Goal: Task Accomplishment & Management: Manage account settings

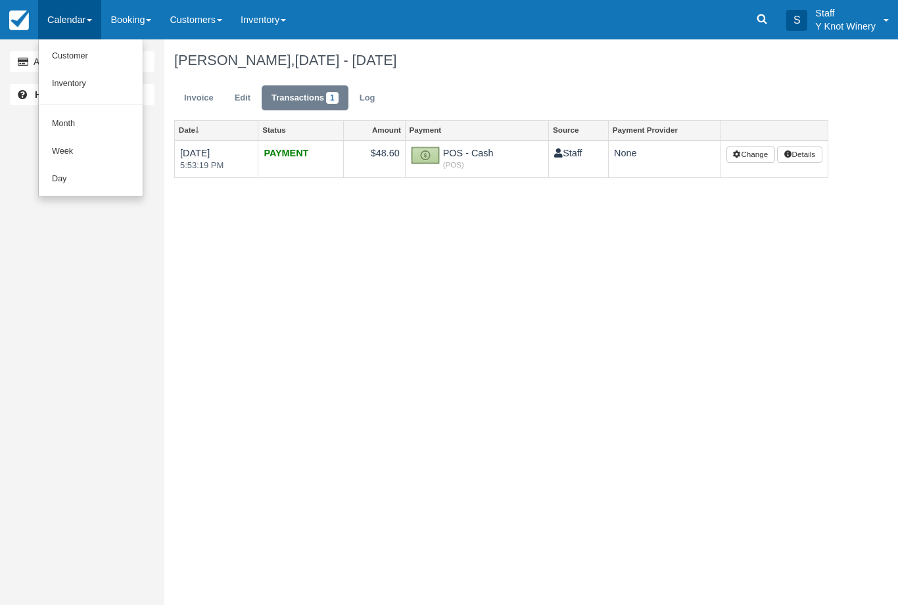
click at [95, 60] on link "Customer" at bounding box center [91, 57] width 104 height 28
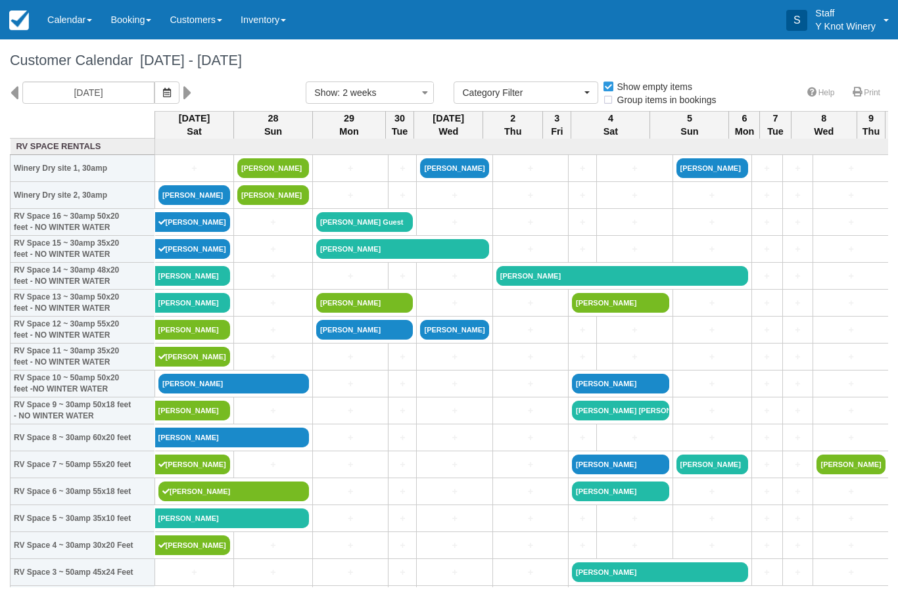
select select
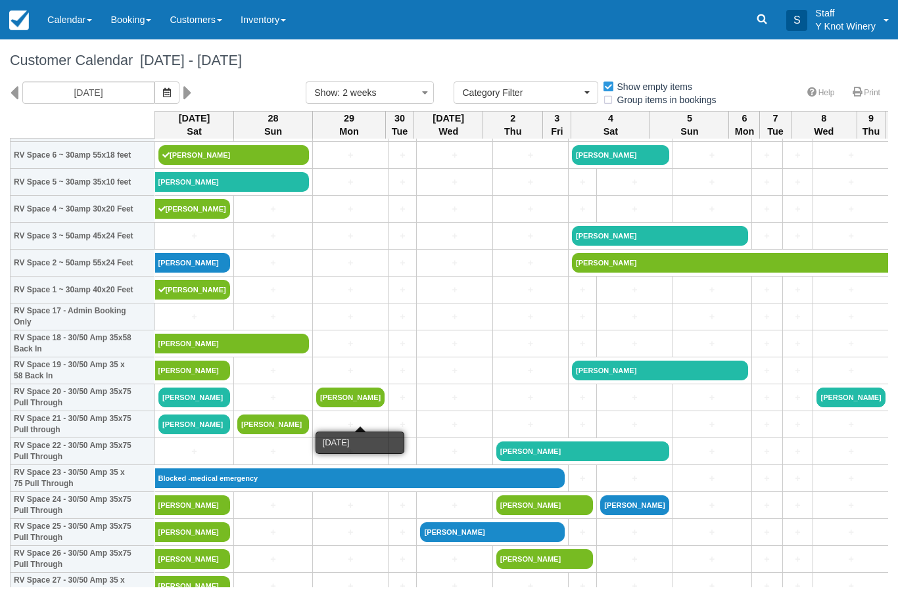
scroll to position [337, 0]
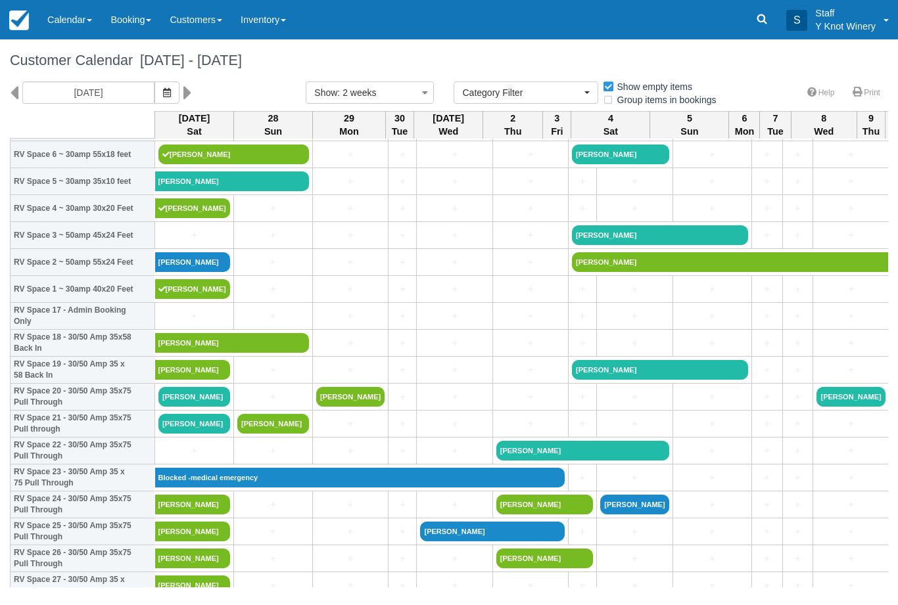
click at [93, 15] on link "Calendar" at bounding box center [69, 19] width 63 height 39
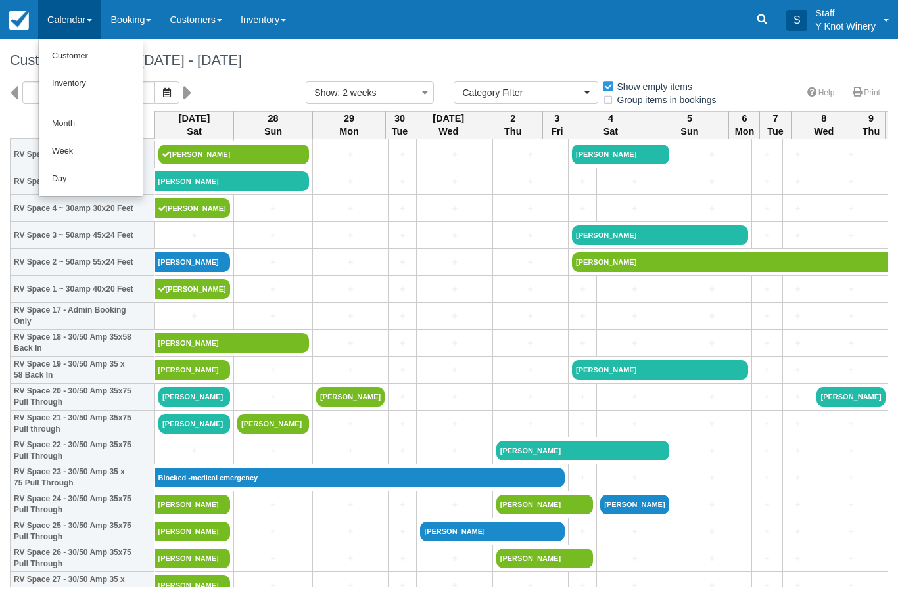
click at [79, 57] on link "Customer" at bounding box center [91, 57] width 104 height 28
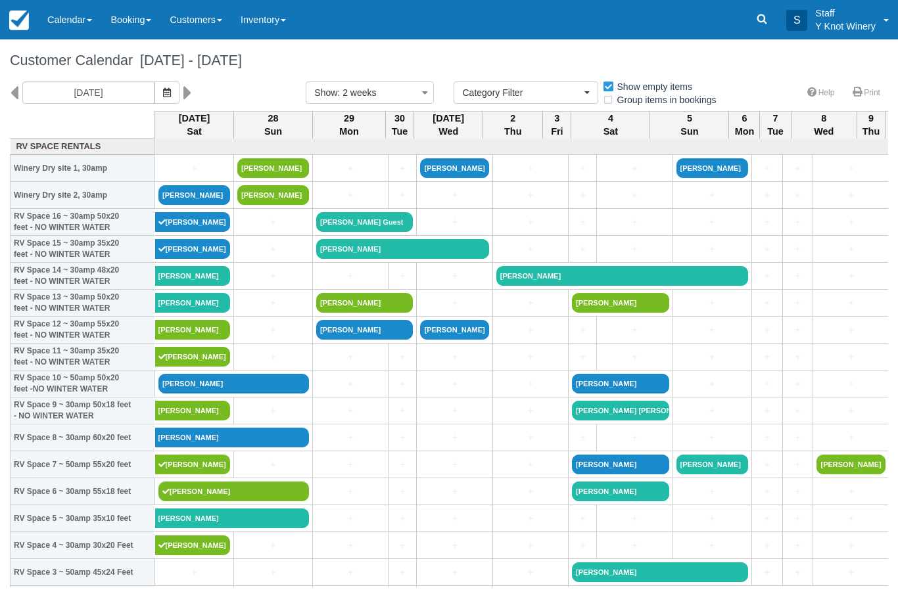
select select
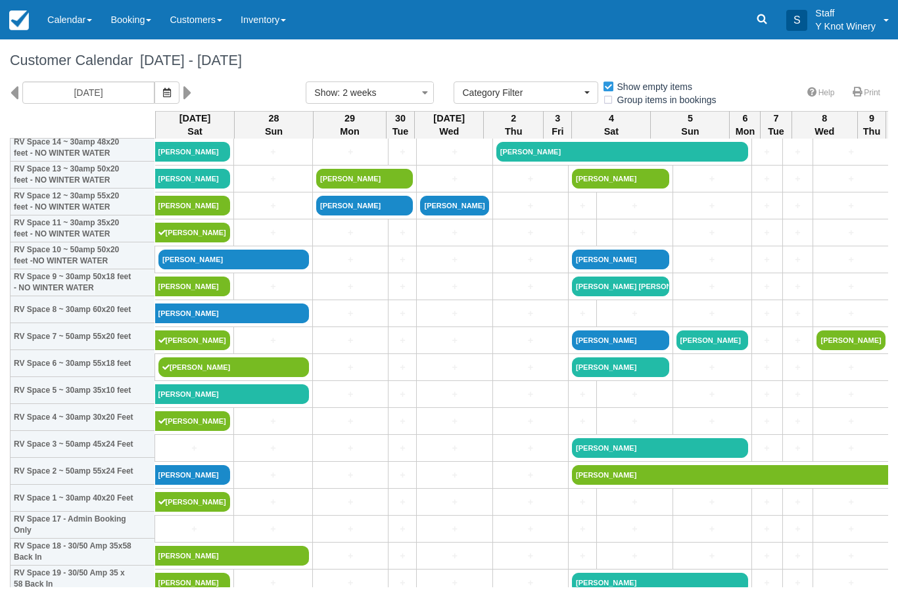
scroll to position [131, 0]
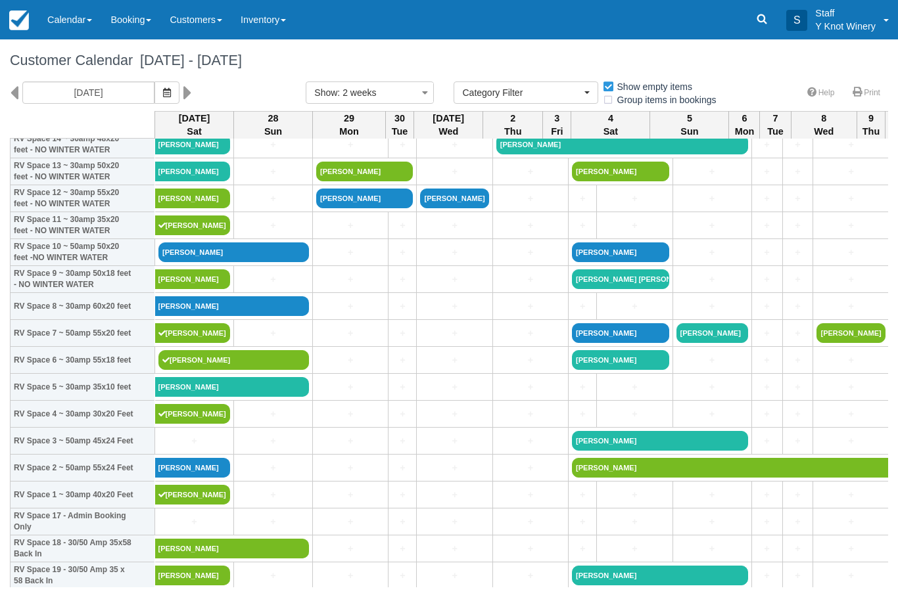
click at [189, 448] on link "+" at bounding box center [194, 441] width 72 height 14
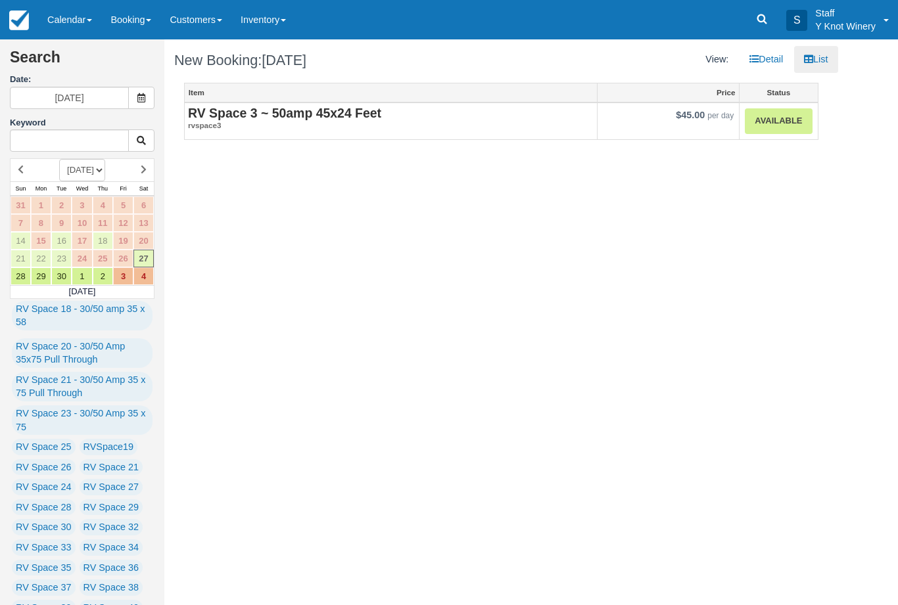
click at [74, 9] on link "Calendar" at bounding box center [69, 19] width 63 height 39
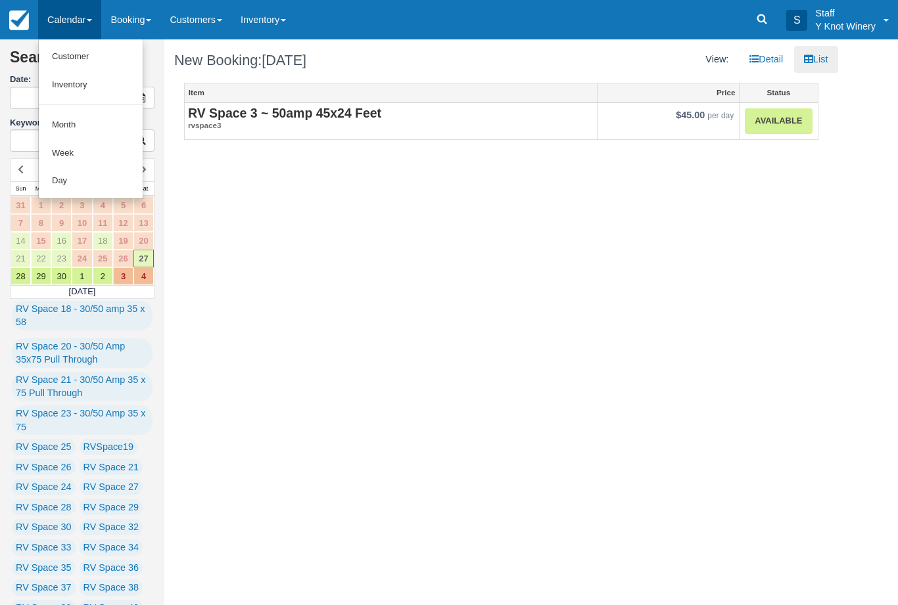
click at [71, 57] on link "Customer" at bounding box center [91, 57] width 104 height 28
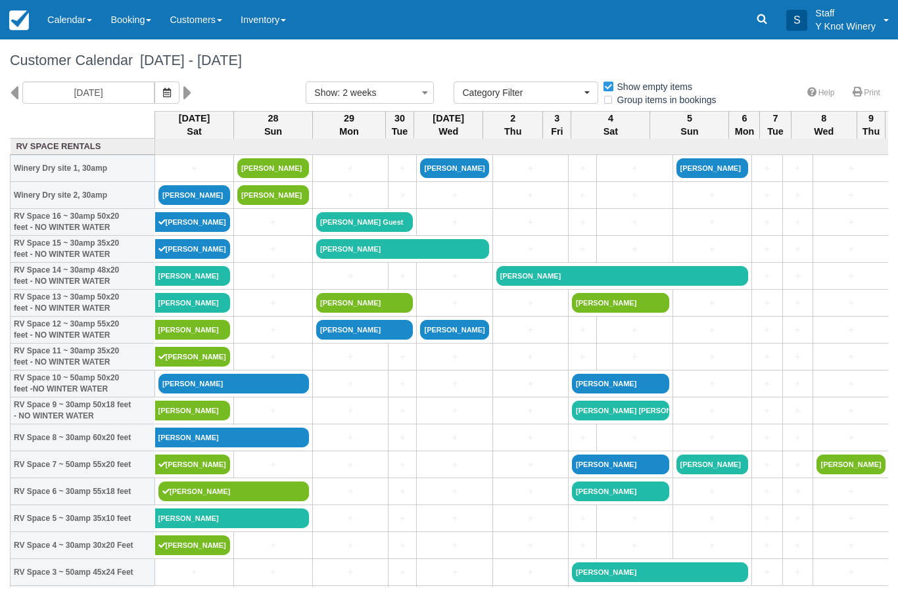
select select
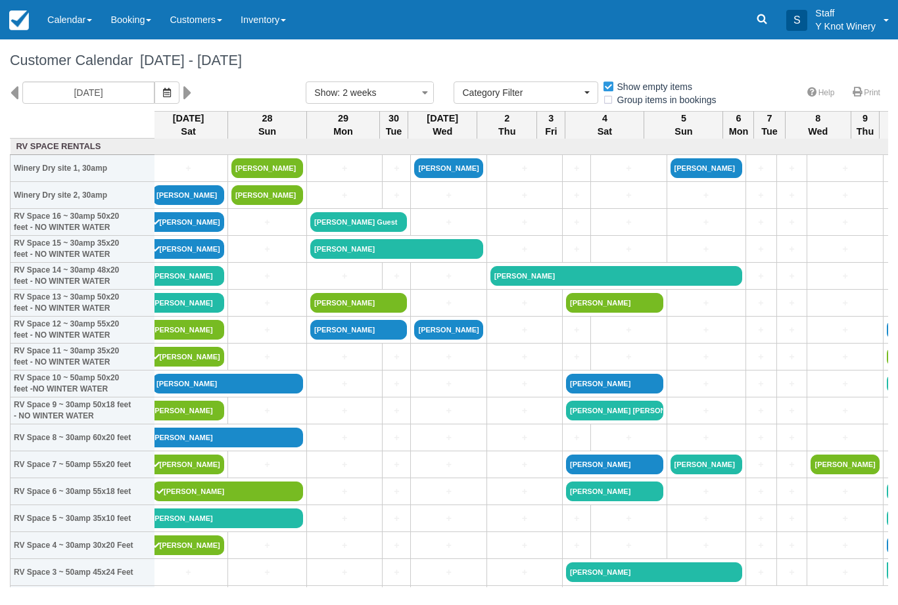
scroll to position [0, 6]
click at [262, 310] on link "+" at bounding box center [267, 303] width 72 height 14
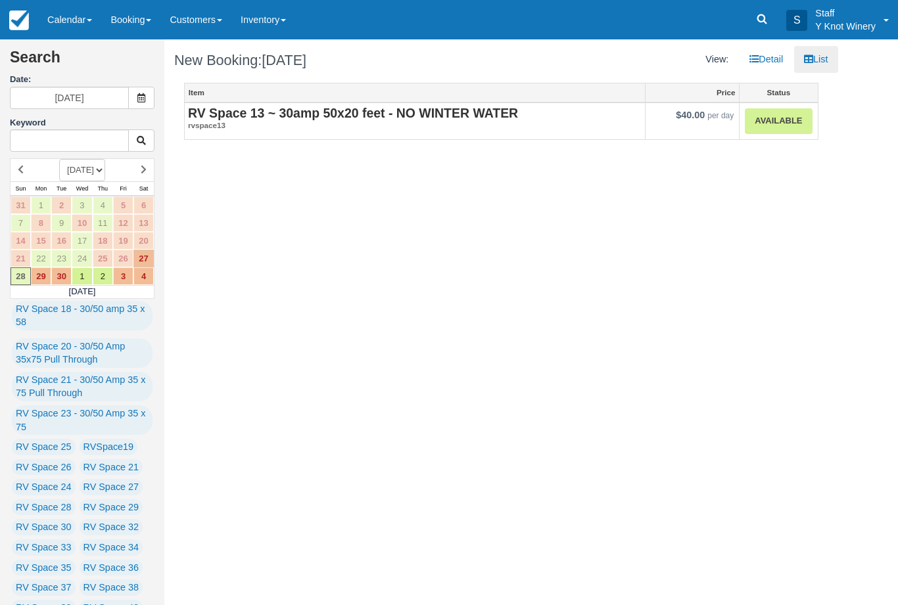
click at [79, 14] on link "Calendar" at bounding box center [69, 19] width 63 height 39
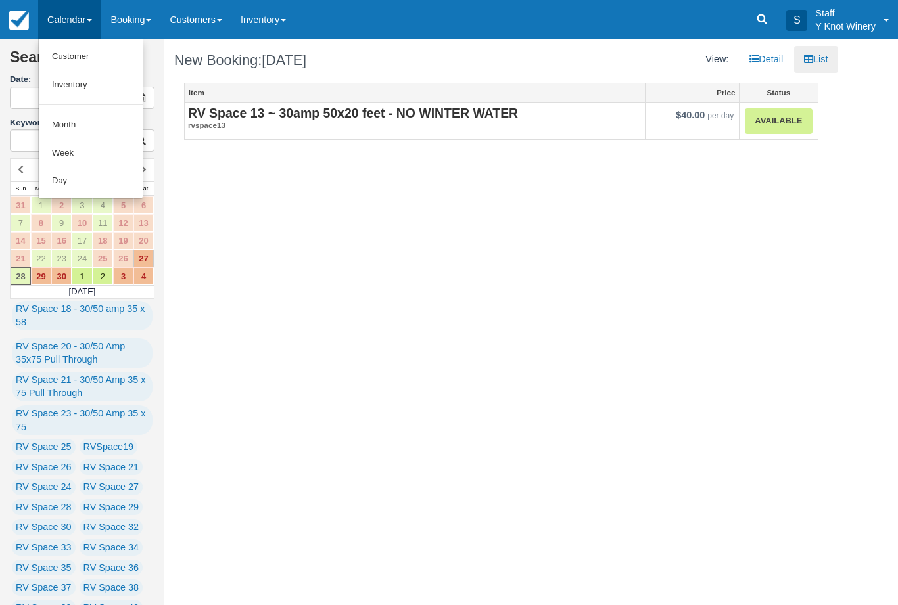
click at [86, 51] on link "Customer" at bounding box center [91, 57] width 104 height 28
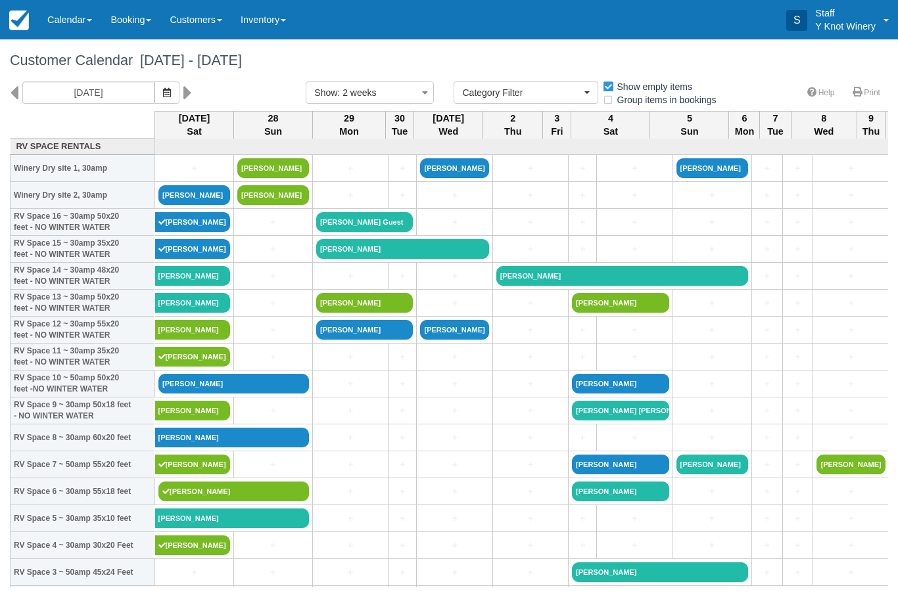
select select
click at [189, 175] on link "+" at bounding box center [194, 169] width 72 height 14
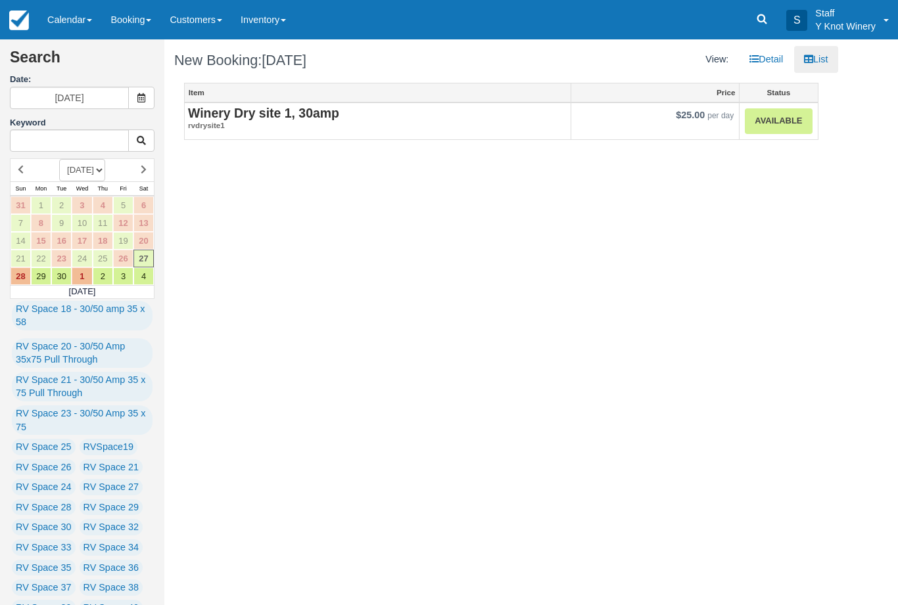
click at [775, 123] on link "Available" at bounding box center [777, 121] width 67 height 26
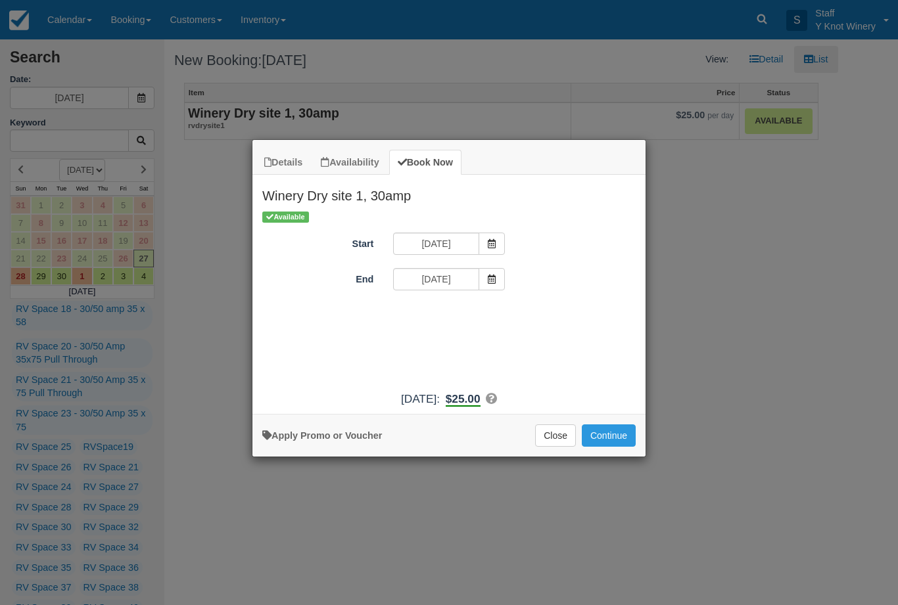
click at [618, 441] on button "Continue" at bounding box center [608, 435] width 54 height 22
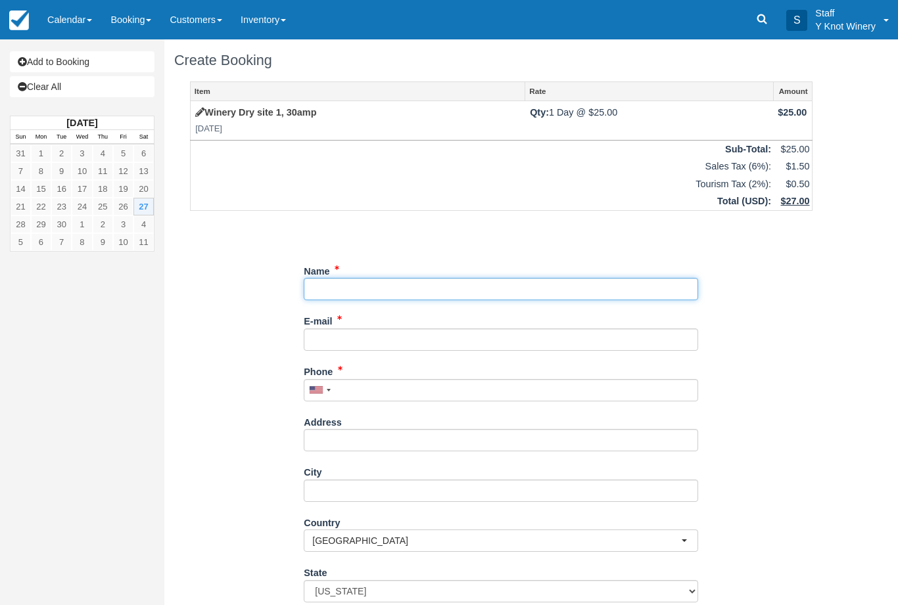
click at [342, 280] on input "Name" at bounding box center [501, 289] width 394 height 22
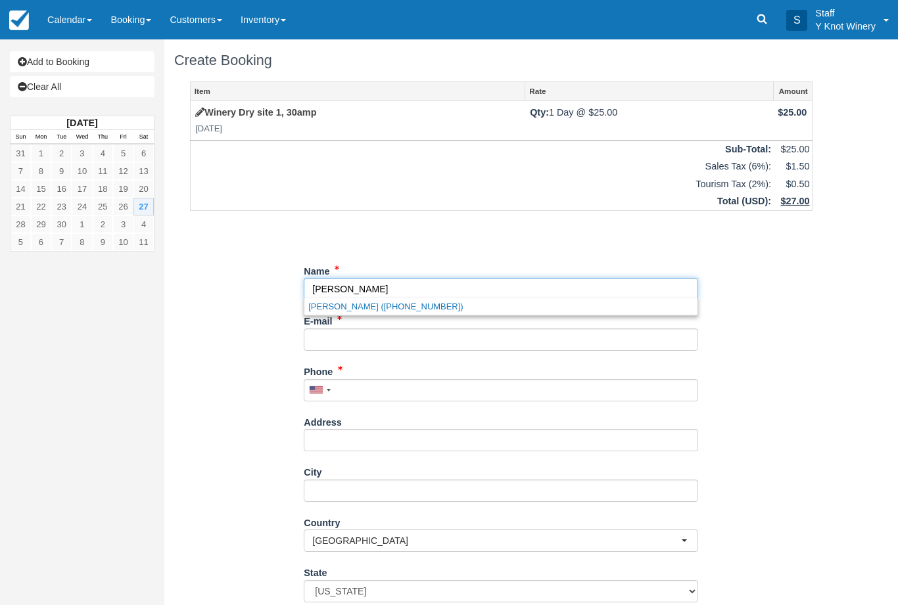
click at [411, 304] on link "[PERSON_NAME] ([PHONE_NUMBER])" at bounding box center [500, 306] width 393 height 16
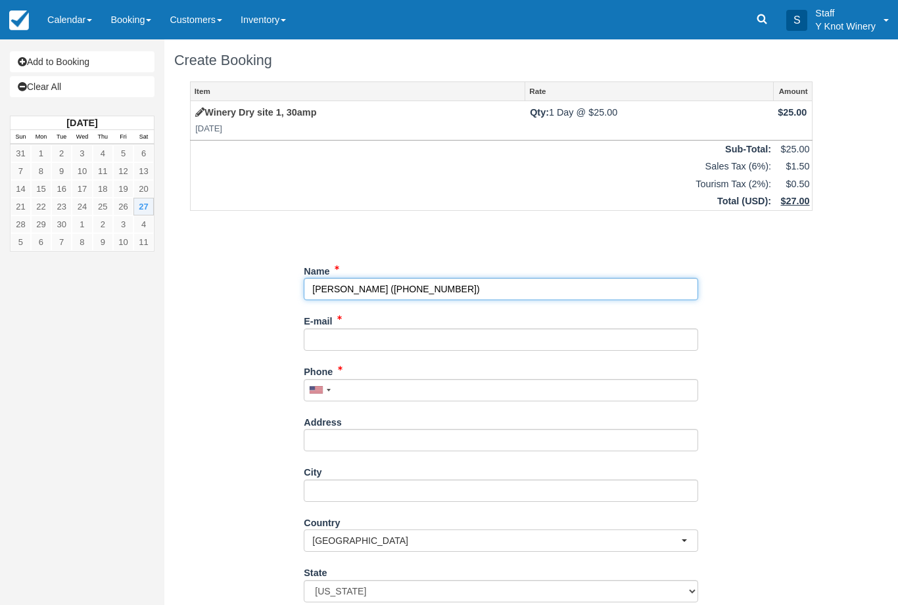
type input "[PERSON_NAME]"
type input "[PHONE_NUMBER]"
select select "ID"
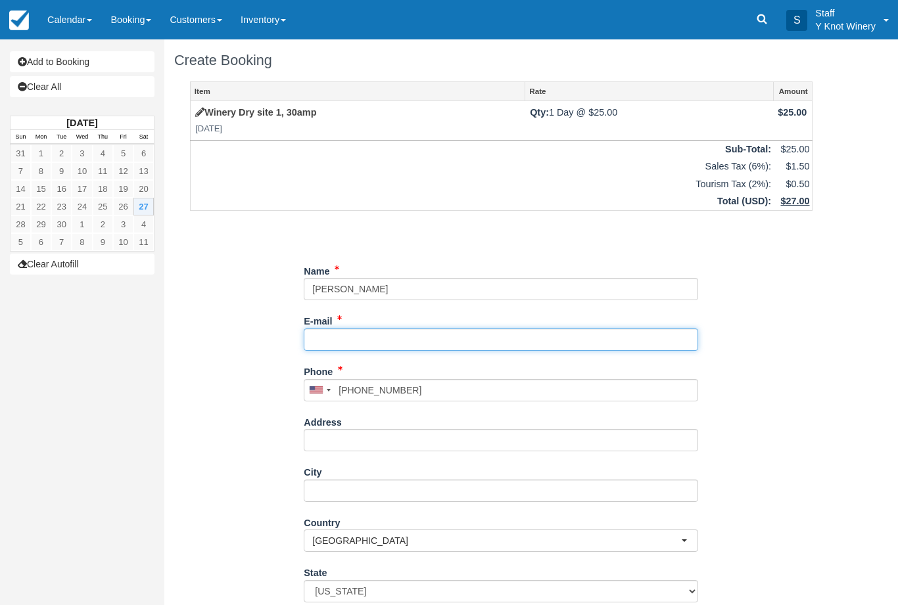
click at [338, 337] on input "E-mail" at bounding box center [501, 340] width 394 height 22
type input "[PERSON_NAME][EMAIL_ADDRESS][DOMAIN_NAME]"
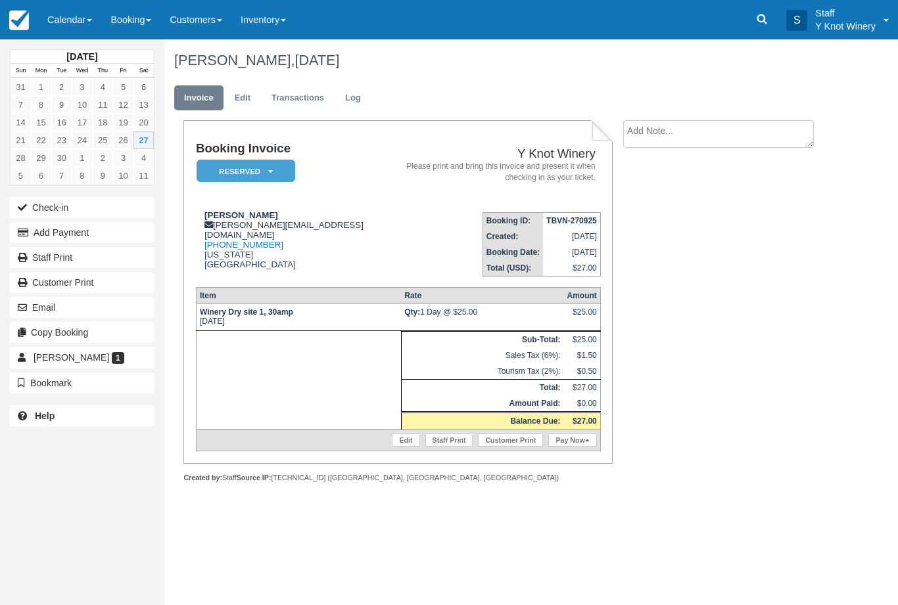
click at [111, 217] on button "Check-in" at bounding box center [82, 207] width 145 height 21
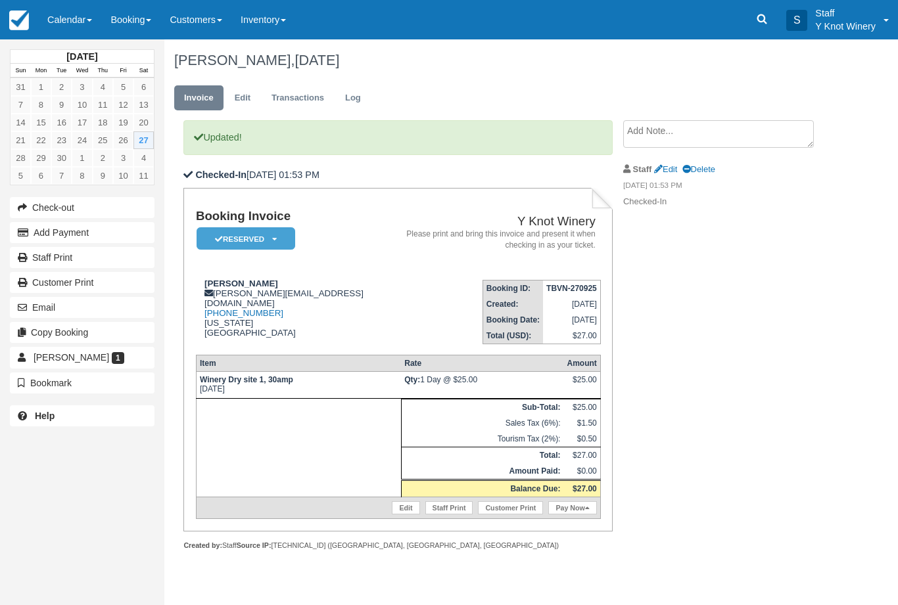
click at [49, 24] on link "Calendar" at bounding box center [69, 19] width 63 height 39
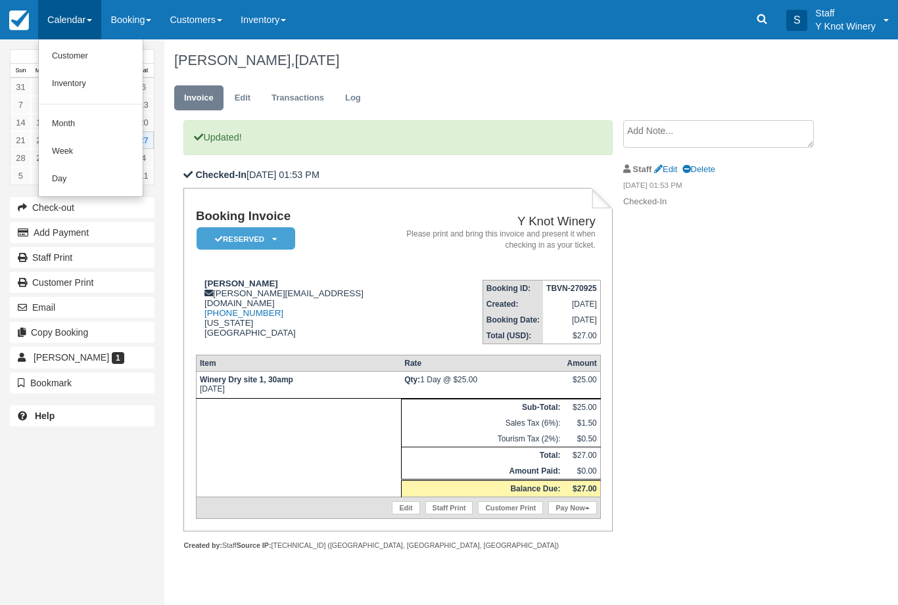
click at [58, 62] on link "Customer" at bounding box center [91, 57] width 104 height 28
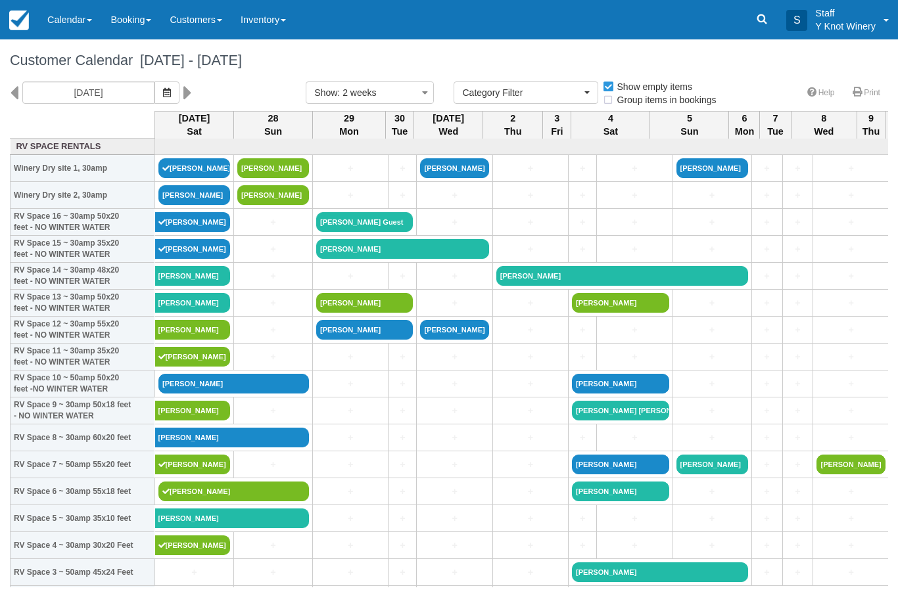
select select
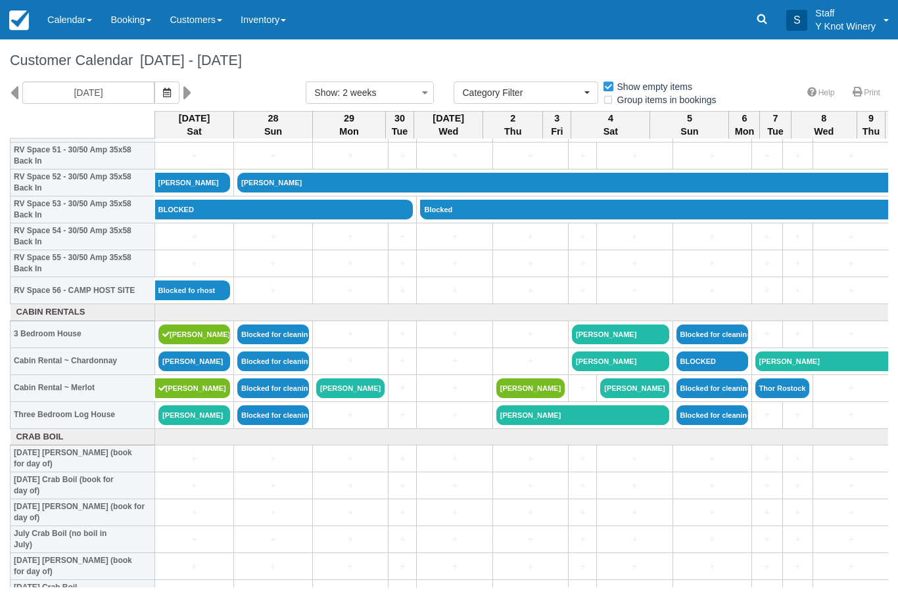
scroll to position [1414, 0]
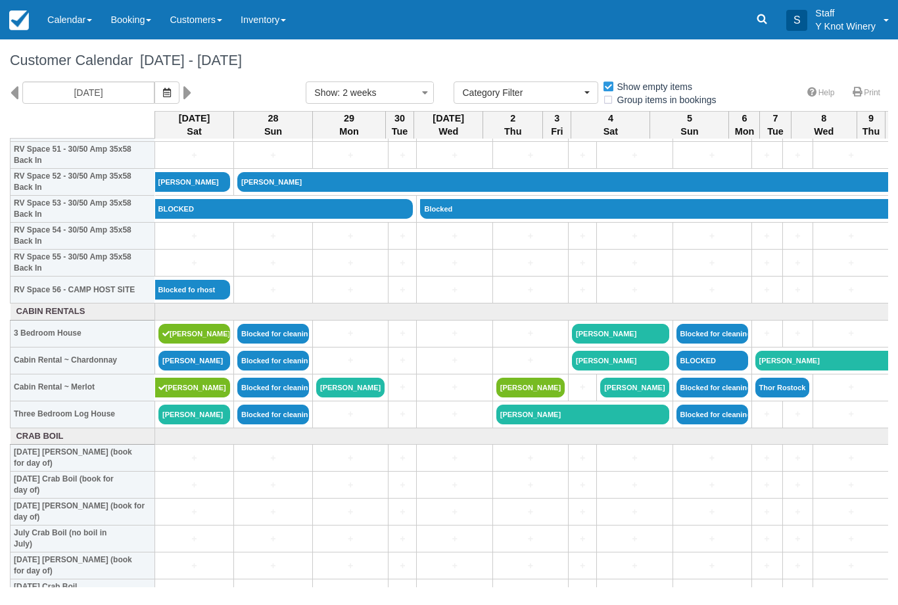
click at [173, 424] on link "Lisa Swain" at bounding box center [194, 415] width 72 height 20
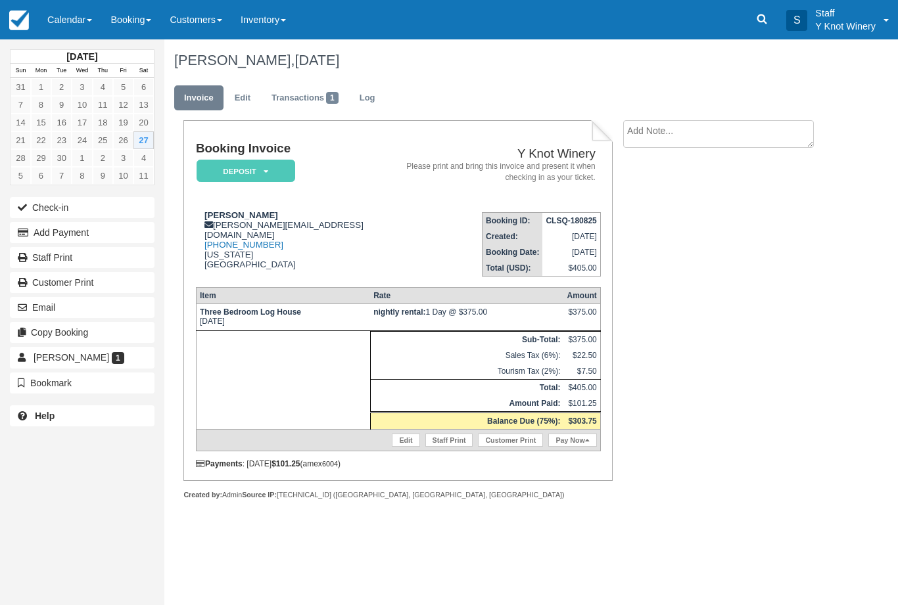
click at [582, 447] on link "Pay Now" at bounding box center [572, 440] width 48 height 13
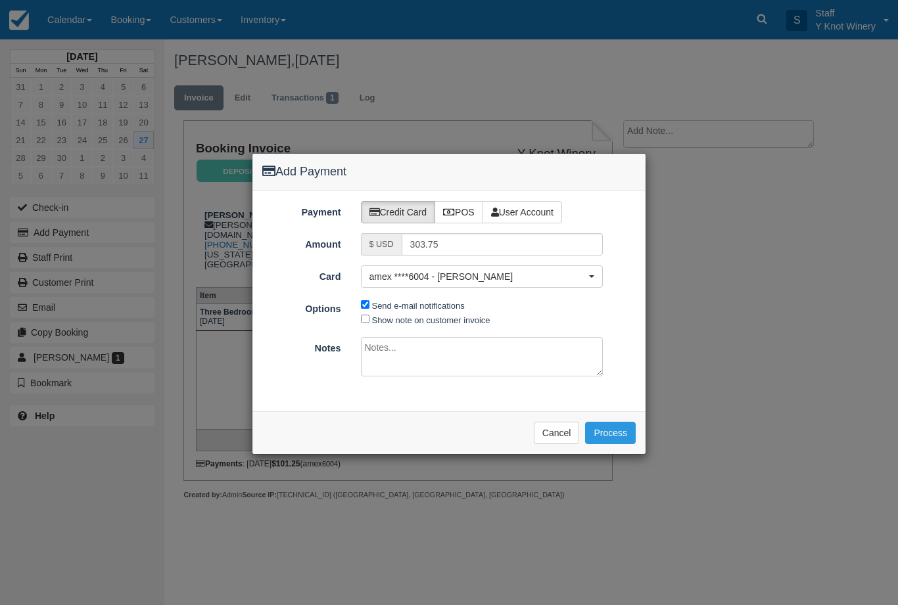
click at [411, 322] on label "Show note on customer invoice" at bounding box center [431, 320] width 118 height 10
click at [369, 322] on input "Show note on customer invoice" at bounding box center [365, 319] width 9 height 9
checkbox input "true"
click at [610, 436] on button "Process" at bounding box center [610, 433] width 51 height 22
click at [47, 211] on div "Add Payment Payment Credit Card POS User Account Amount $ USD 303.75 Card amex …" at bounding box center [449, 302] width 898 height 605
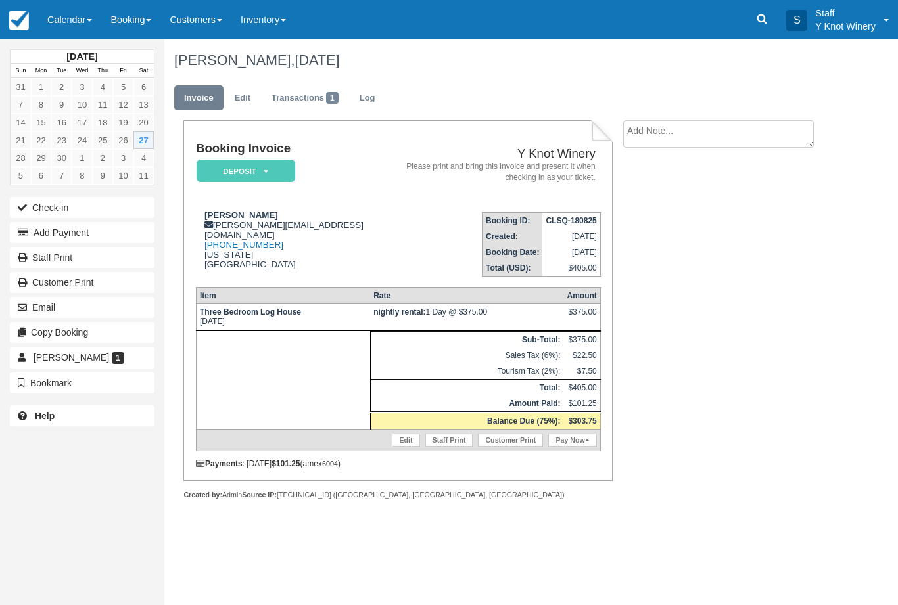
click at [42, 209] on button "Check-in" at bounding box center [82, 207] width 145 height 21
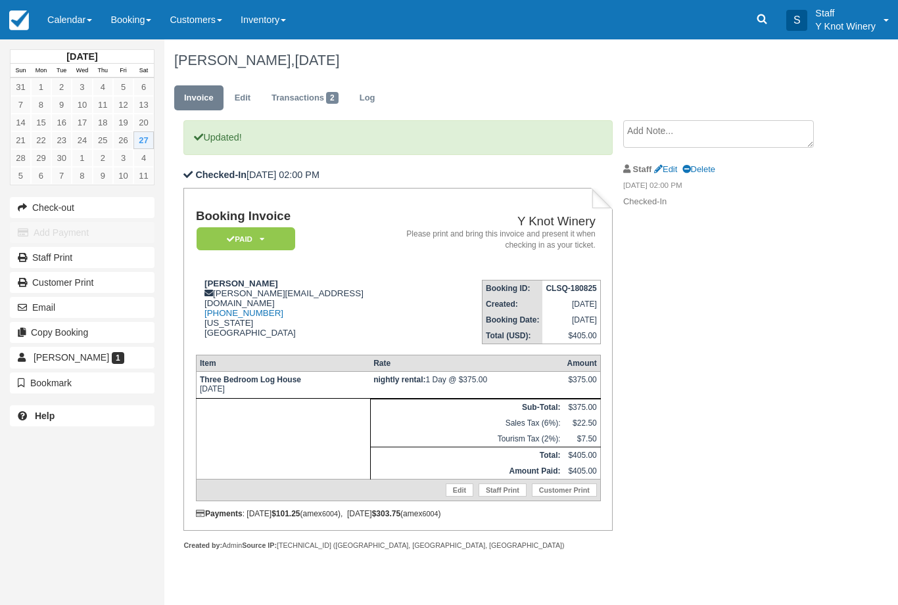
click at [84, 16] on link "Calendar" at bounding box center [69, 19] width 63 height 39
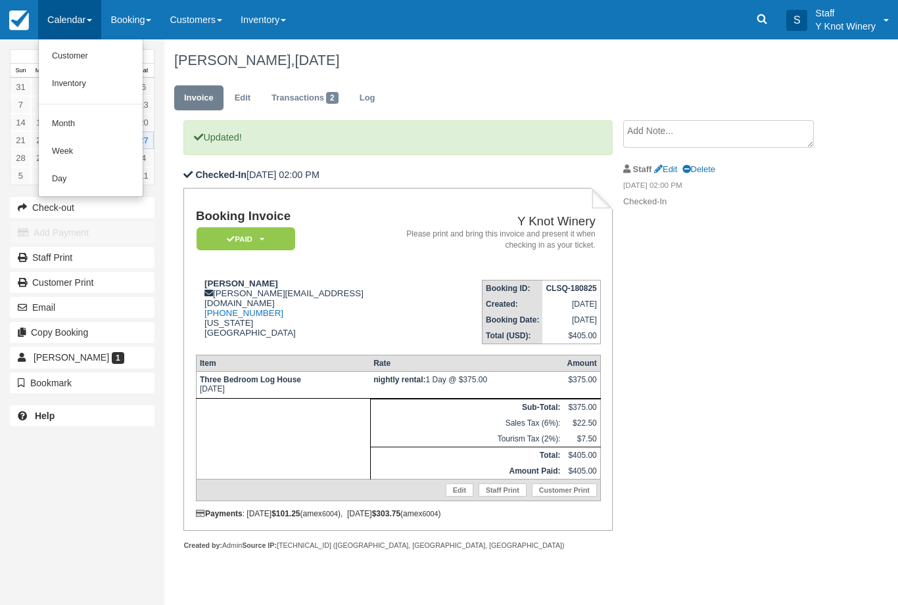
click at [87, 62] on link "Customer" at bounding box center [91, 57] width 104 height 28
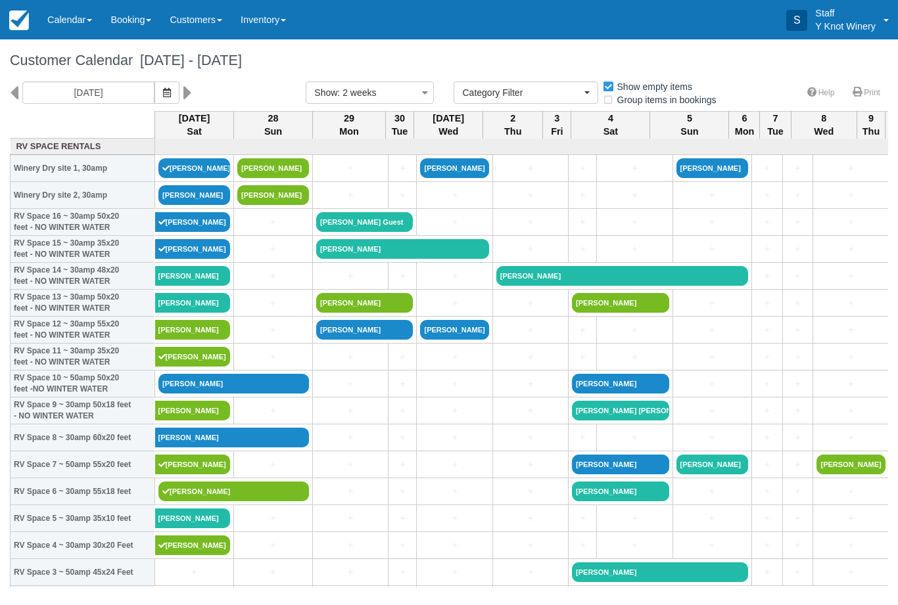
select select
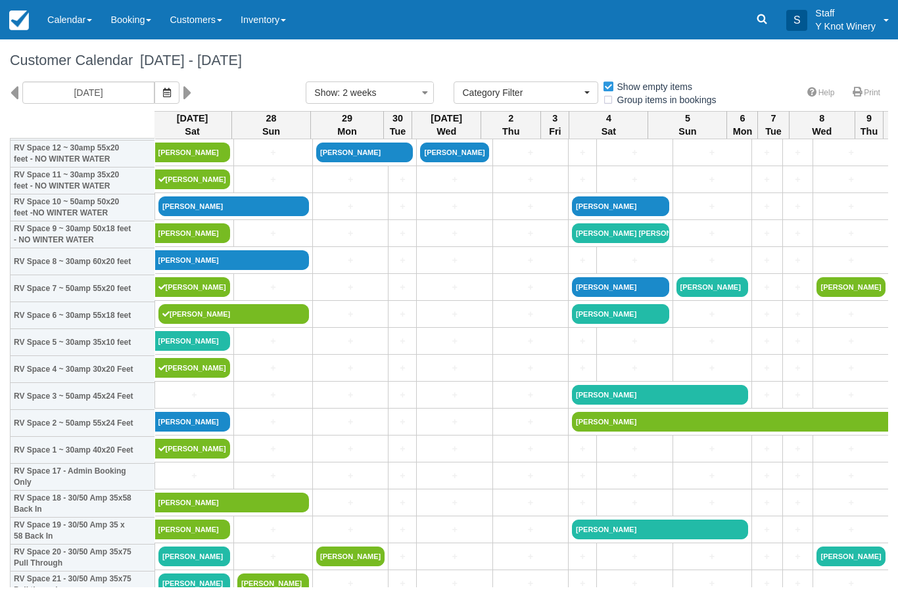
scroll to position [176, 2]
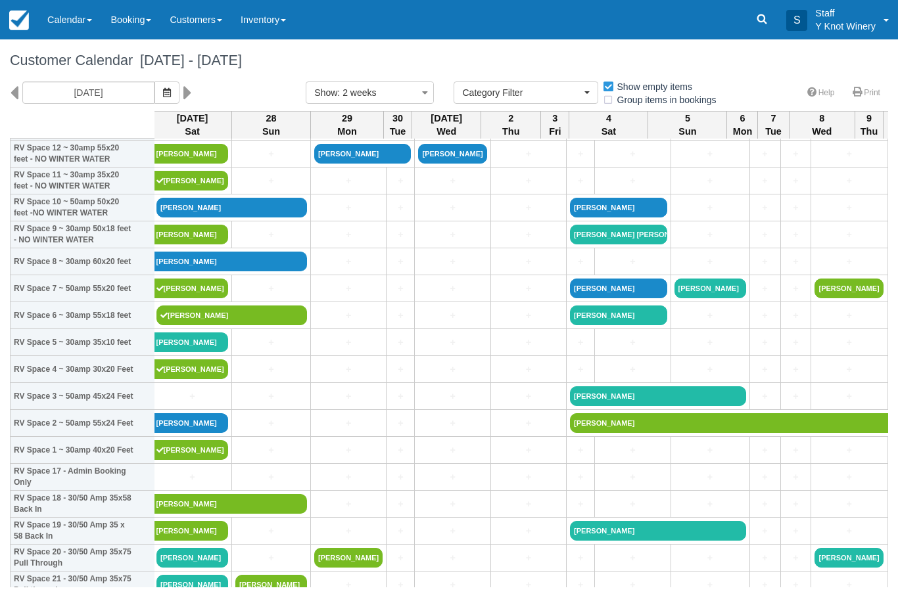
click at [196, 403] on link "+" at bounding box center [192, 397] width 72 height 14
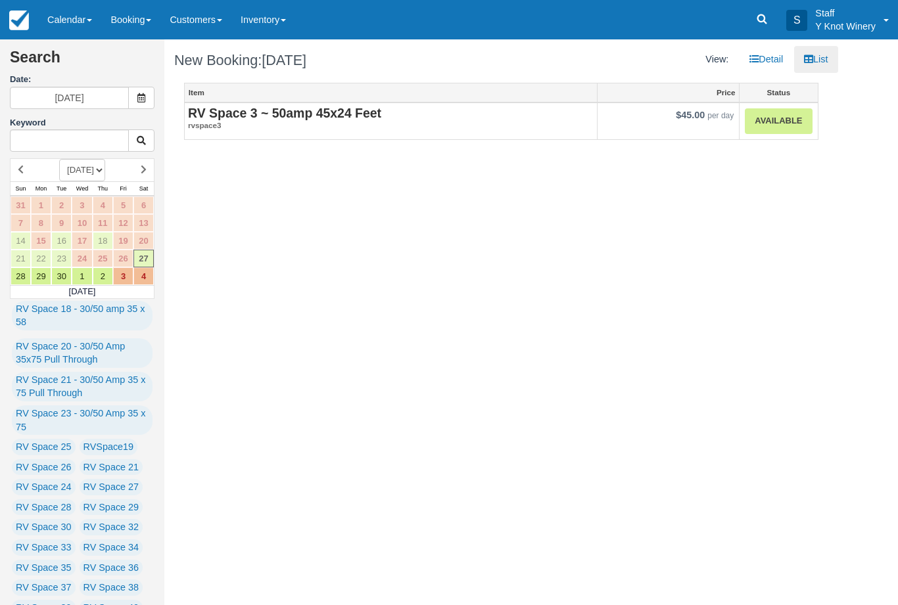
click at [794, 118] on link "Available" at bounding box center [777, 121] width 67 height 26
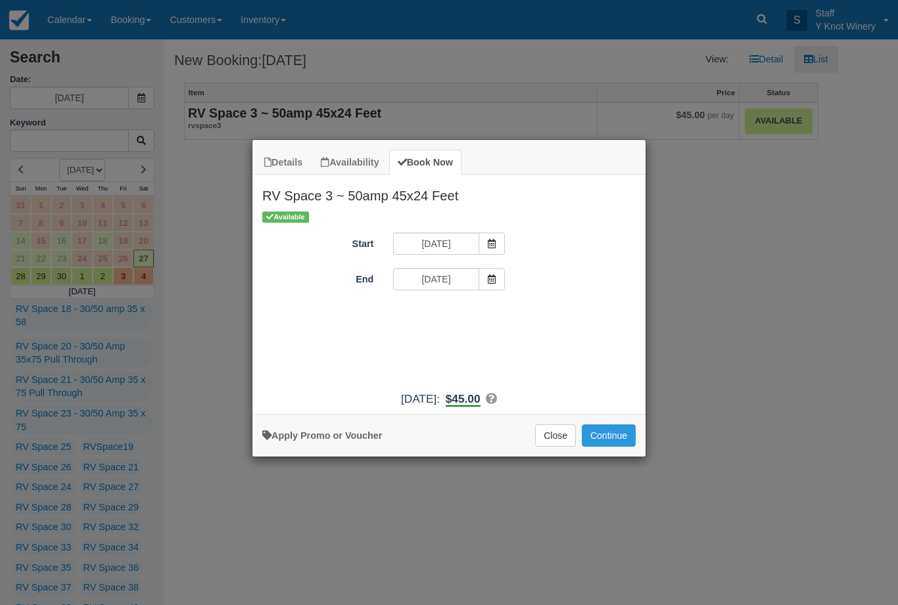
click at [622, 442] on button "Continue" at bounding box center [608, 435] width 54 height 22
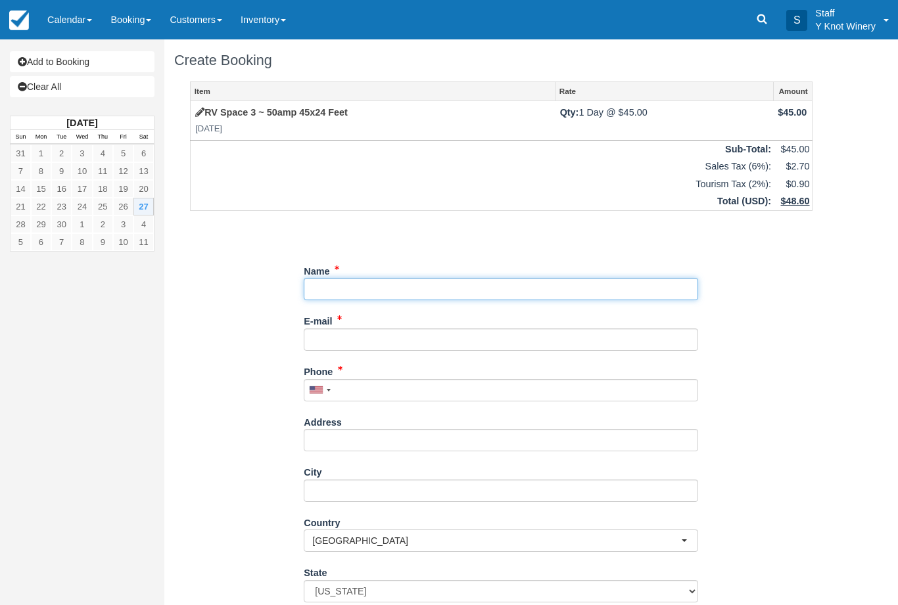
click at [335, 293] on input "Name" at bounding box center [501, 289] width 394 height 22
click at [327, 286] on input "Name" at bounding box center [501, 289] width 394 height 22
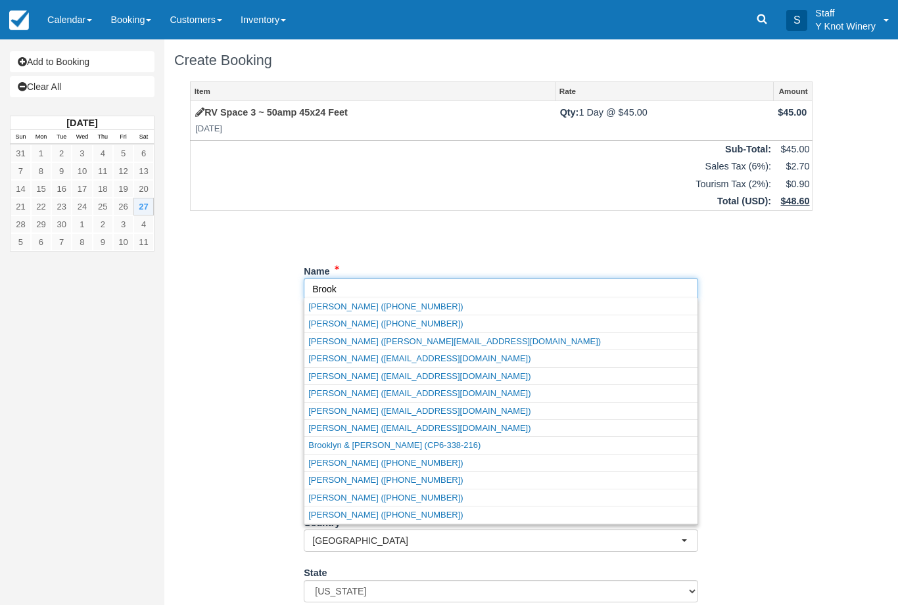
click at [416, 380] on link "Brooke Henson (brookeemilyhenson@gmail.com)" at bounding box center [500, 376] width 393 height 16
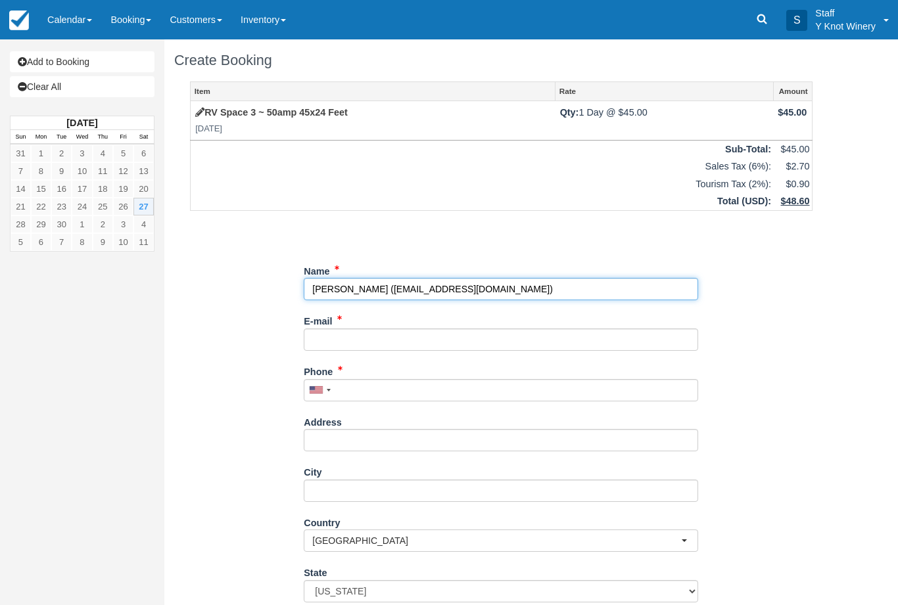
type input "Brooke Henson"
type input "brookeemilyhenson@gmail.com"
type input "+19702140679"
type input "18574 N Goldenridge Pl"
type input "Boise"
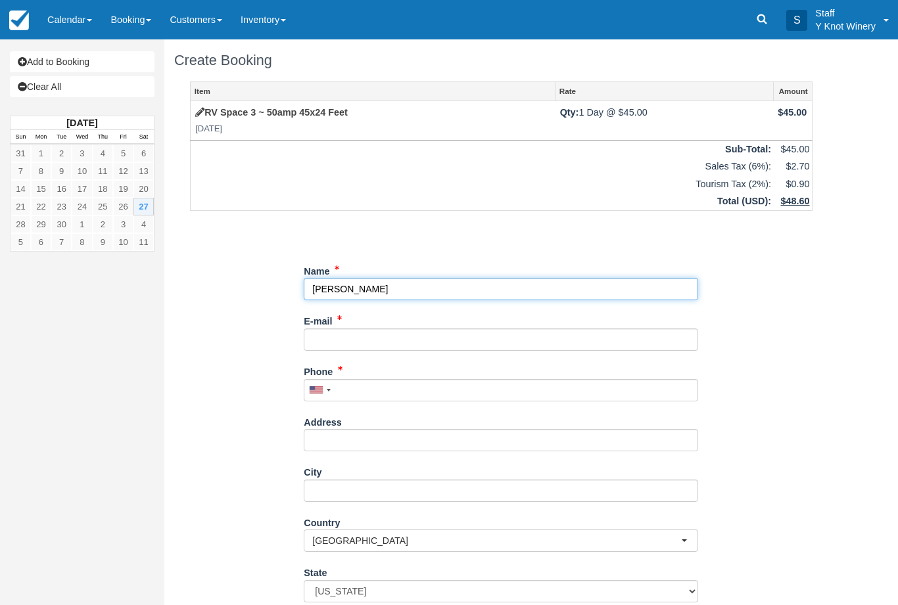
select select "ID"
type input "83714-5540"
select select "ID"
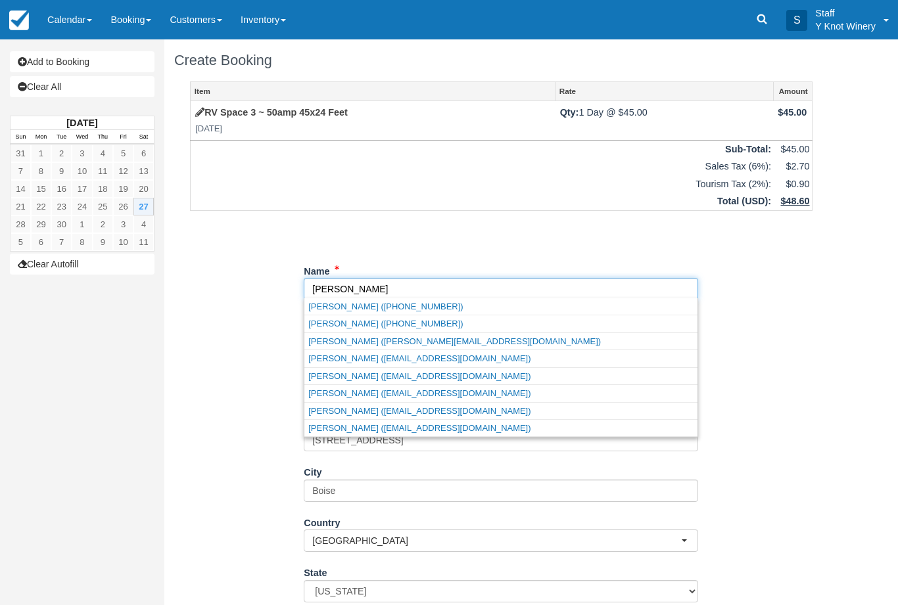
click at [439, 394] on link "Brooke jones (brookemorganjones@gmail.com)" at bounding box center [500, 393] width 393 height 16
type input "[PERSON_NAME]"
type input "brookemorganjones@gmail.com"
type input "+12086296721"
select select "OH"
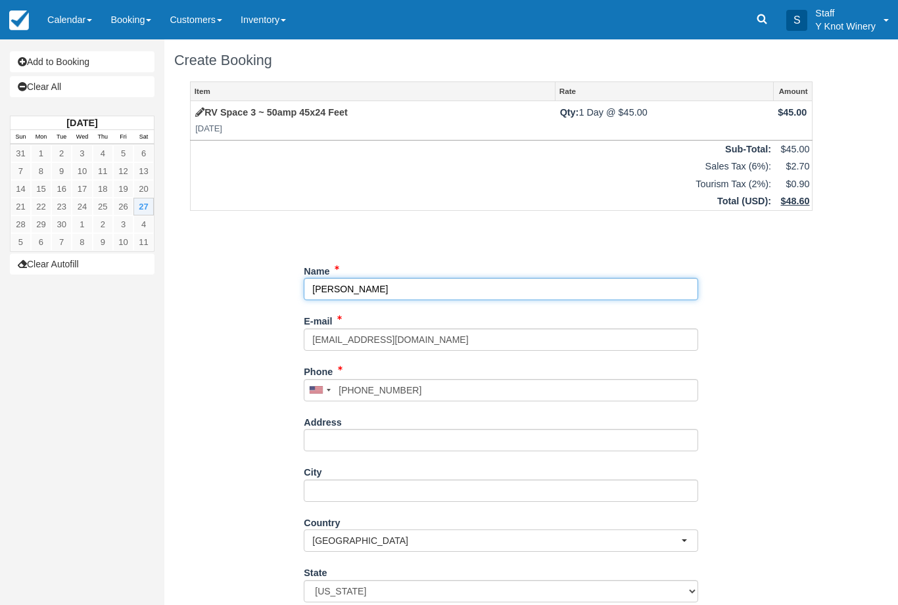
select select "OH"
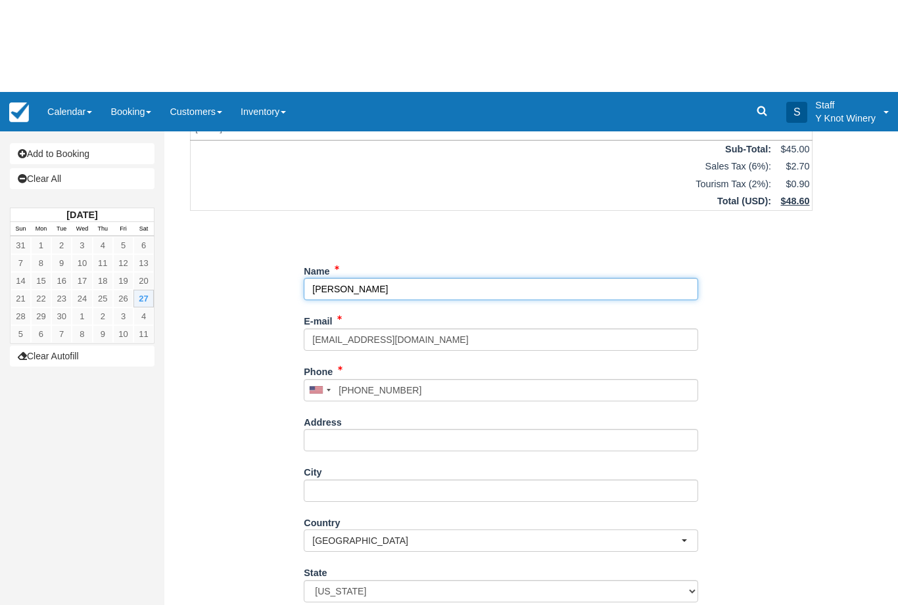
scroll to position [106, 0]
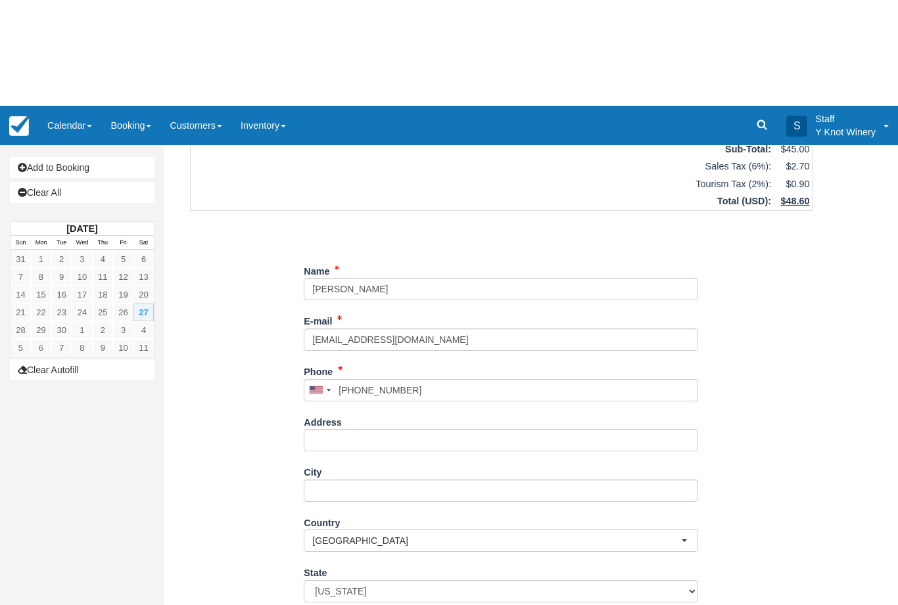
click at [770, 471] on div "Item Rate Amount RV Space 3 ~ 50amp 45x24 Feet Sat Sep 27, 2025 Qty: 1 Day @ $4…" at bounding box center [501, 298] width 654 height 645
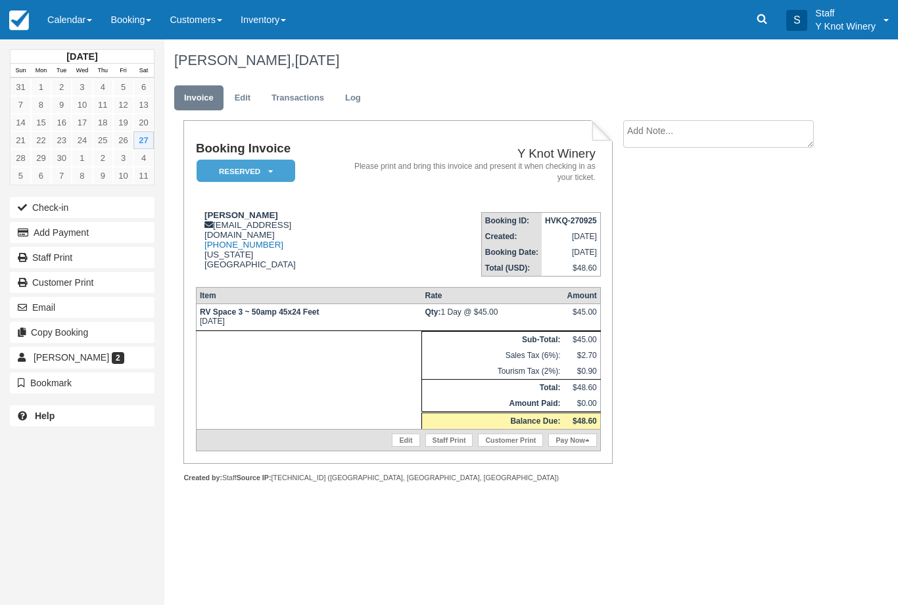
click at [62, 27] on link "Calendar" at bounding box center [69, 19] width 63 height 39
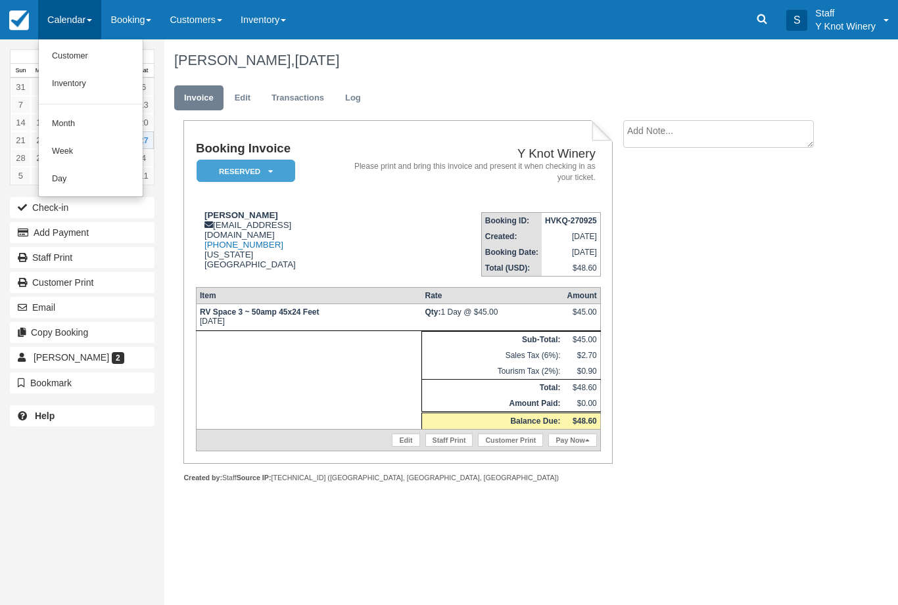
click at [78, 57] on link "Customer" at bounding box center [91, 57] width 104 height 28
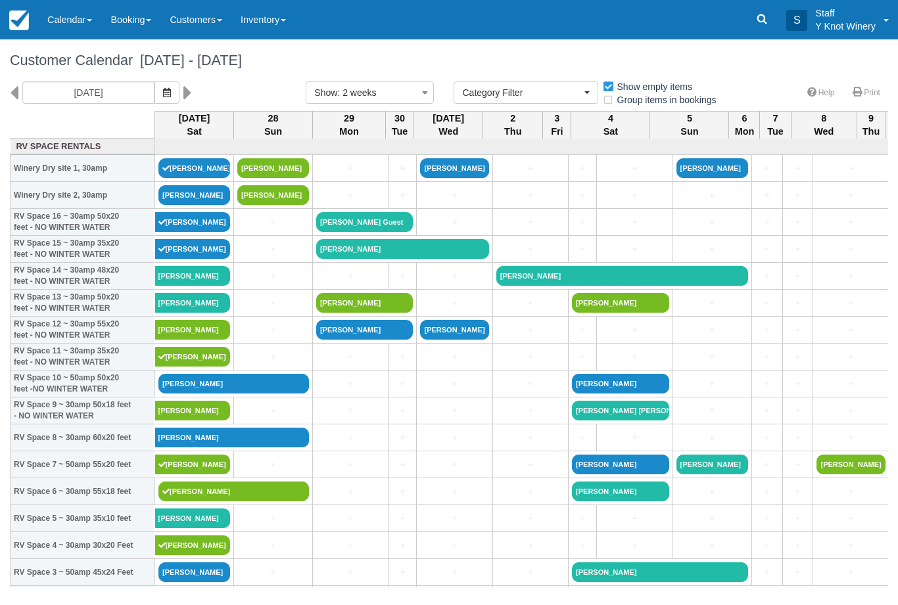
select select
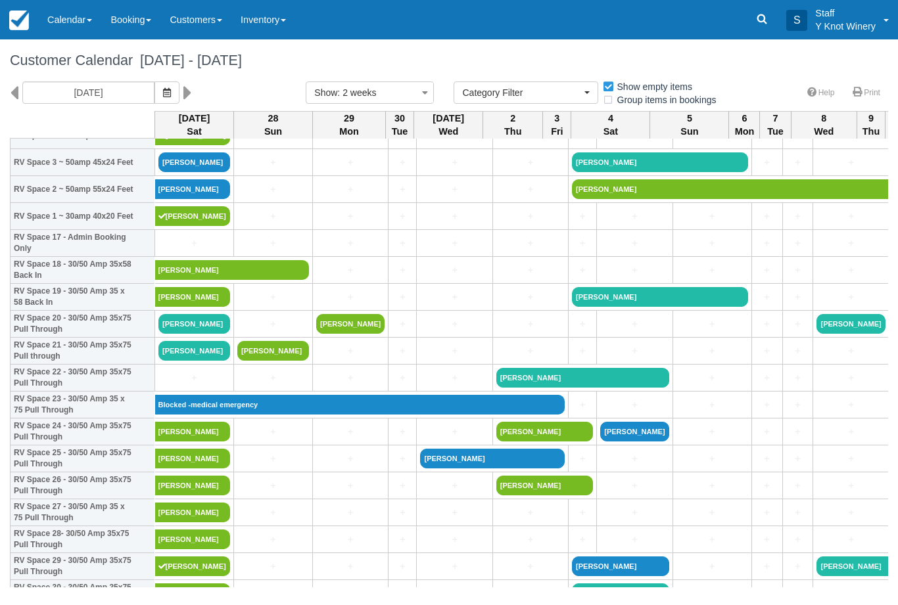
scroll to position [411, 0]
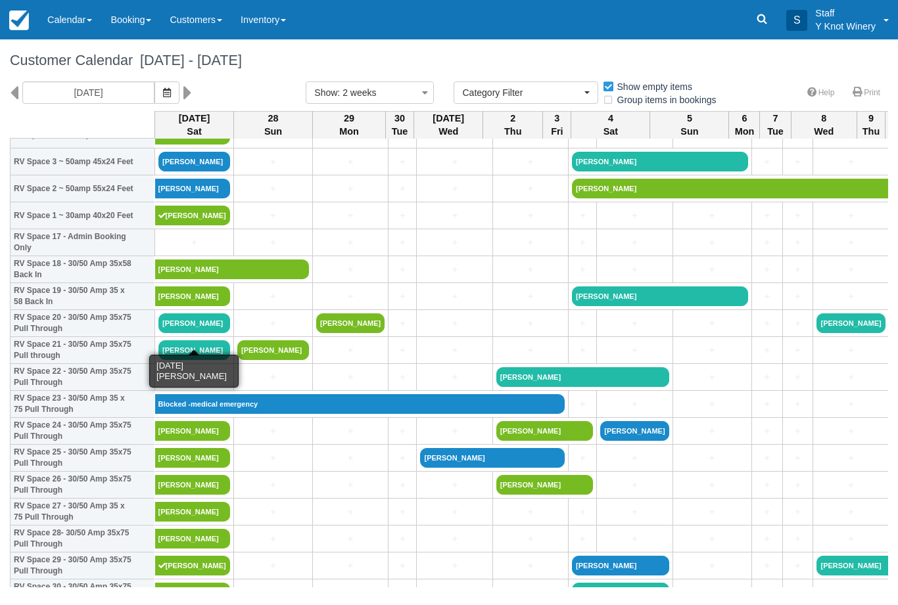
click at [180, 333] on link "David Zuniga" at bounding box center [194, 323] width 72 height 20
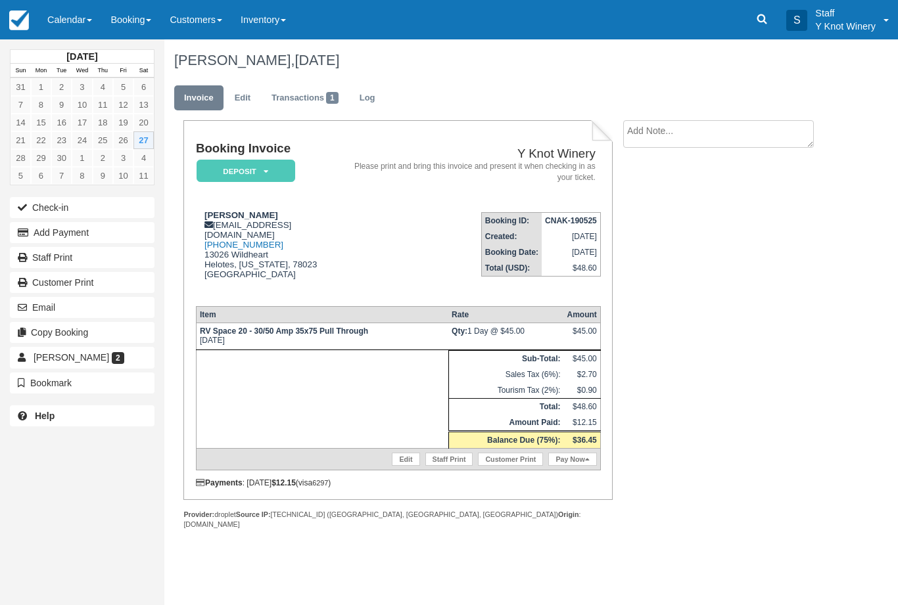
click at [570, 462] on link "Pay Now" at bounding box center [572, 459] width 48 height 13
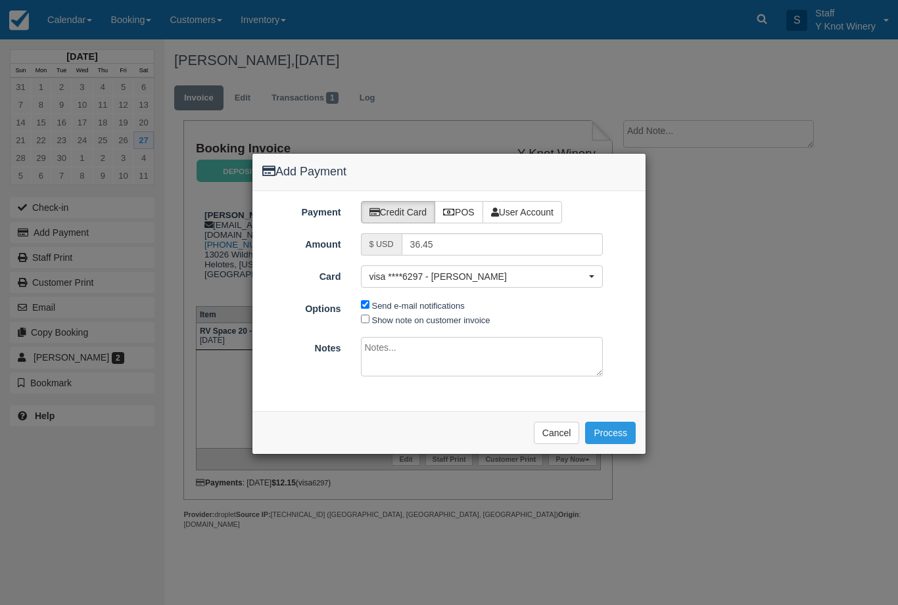
click at [516, 276] on span "visa ****6297 - Patricia Zuniga" at bounding box center [477, 276] width 217 height 13
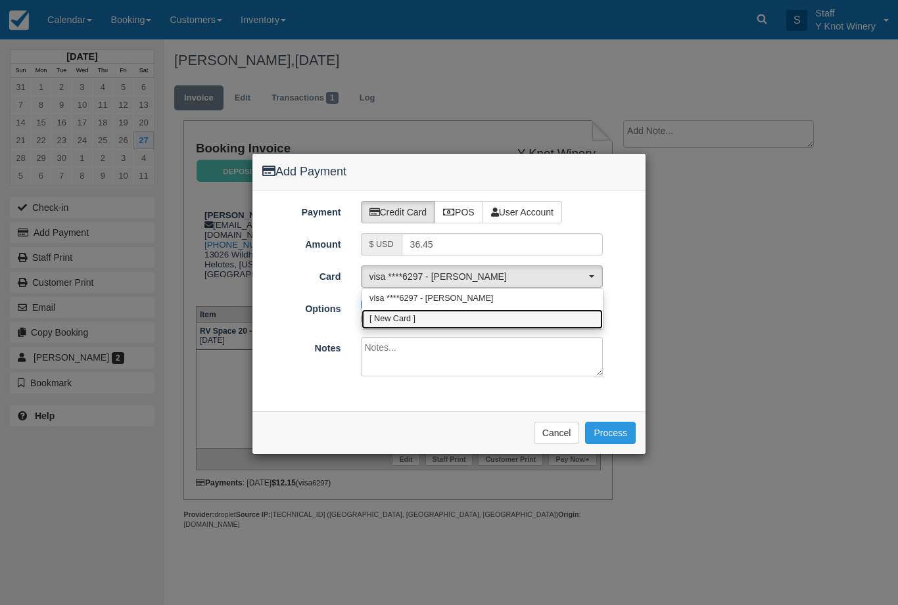
click at [500, 320] on link "[ New Card ]" at bounding box center [481, 319] width 241 height 20
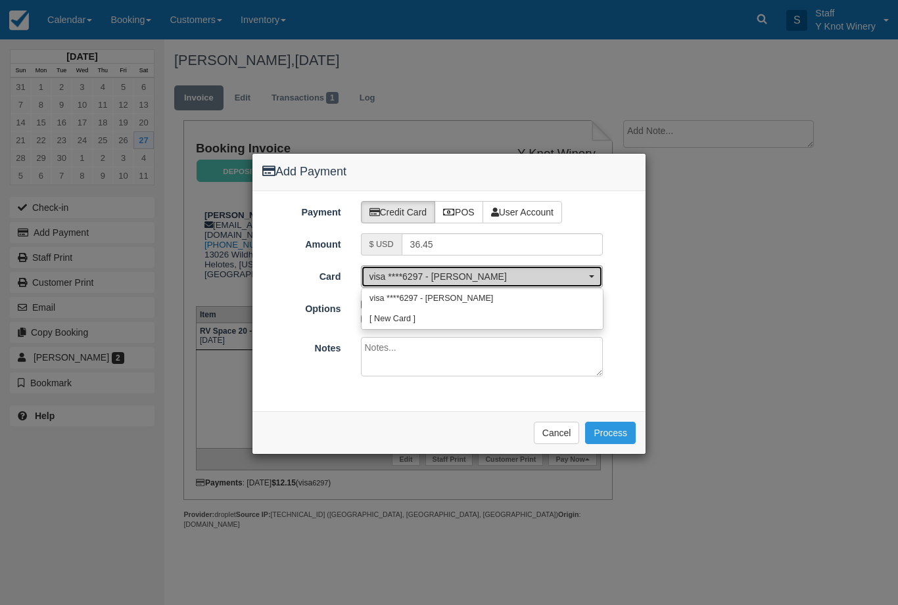
select select "0"
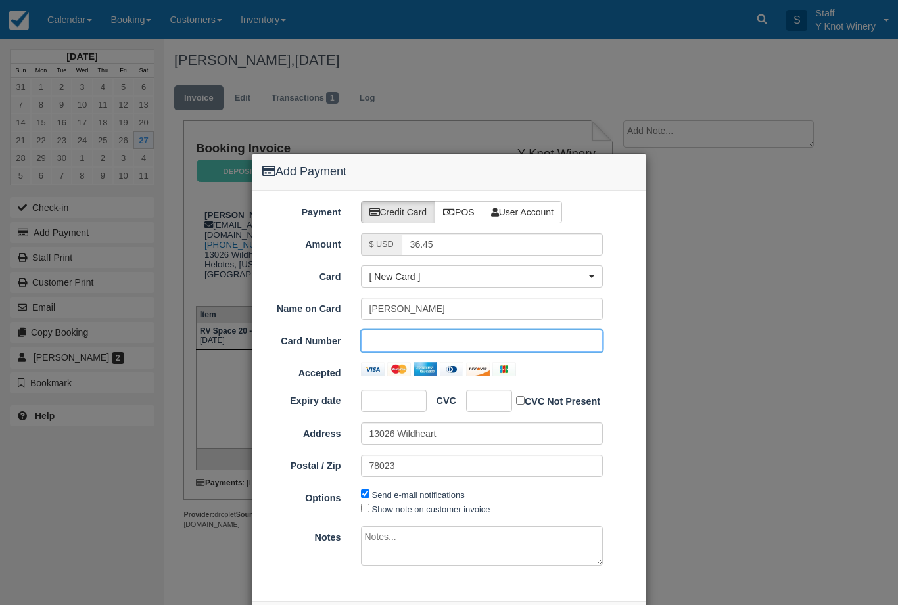
click at [396, 411] on div at bounding box center [394, 401] width 66 height 22
click at [495, 401] on div at bounding box center [489, 401] width 46 height 22
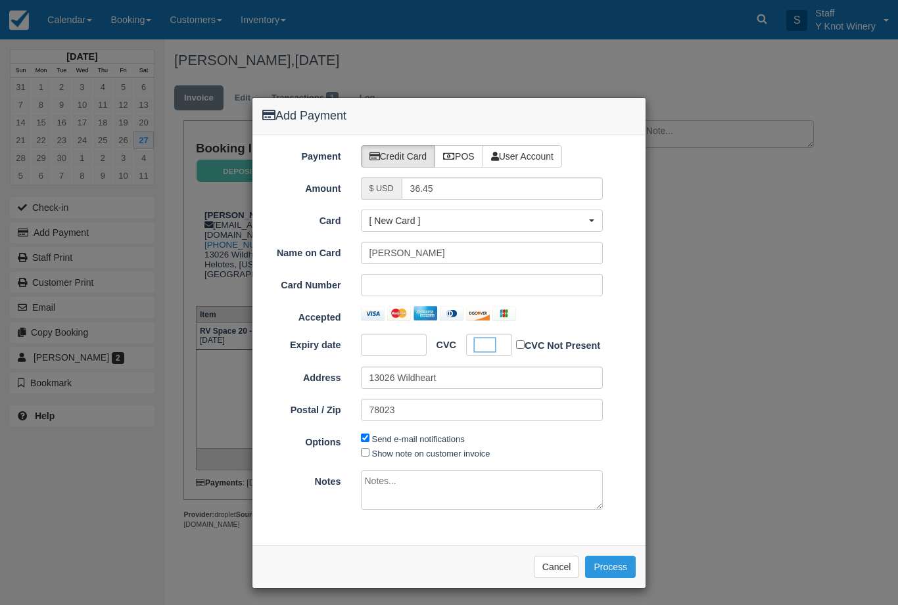
scroll to position [55, 0]
click at [367, 449] on input "Show note on customer invoice" at bounding box center [365, 453] width 9 height 9
checkbox input "true"
click at [601, 570] on button "Process" at bounding box center [610, 568] width 51 height 22
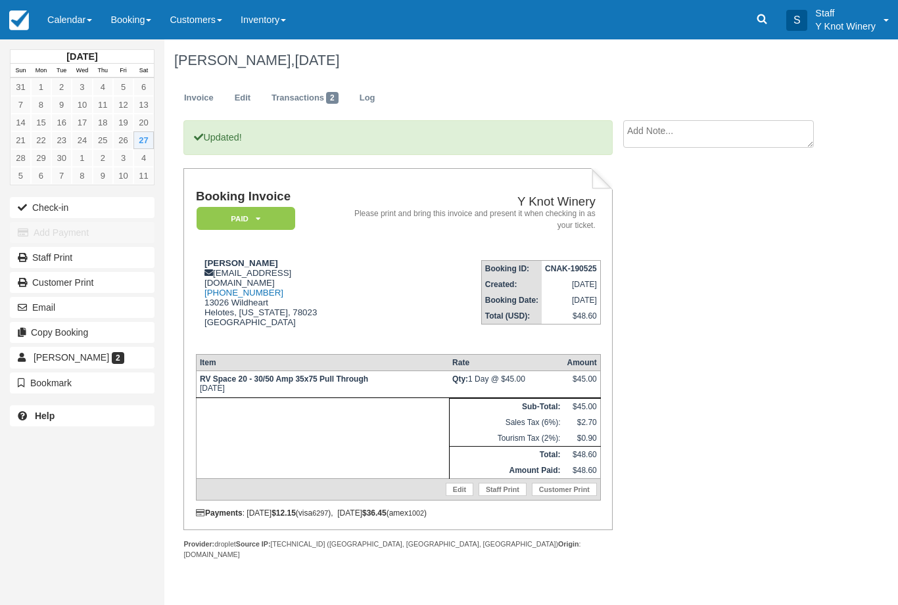
click at [43, 213] on button "Check-in" at bounding box center [82, 207] width 145 height 21
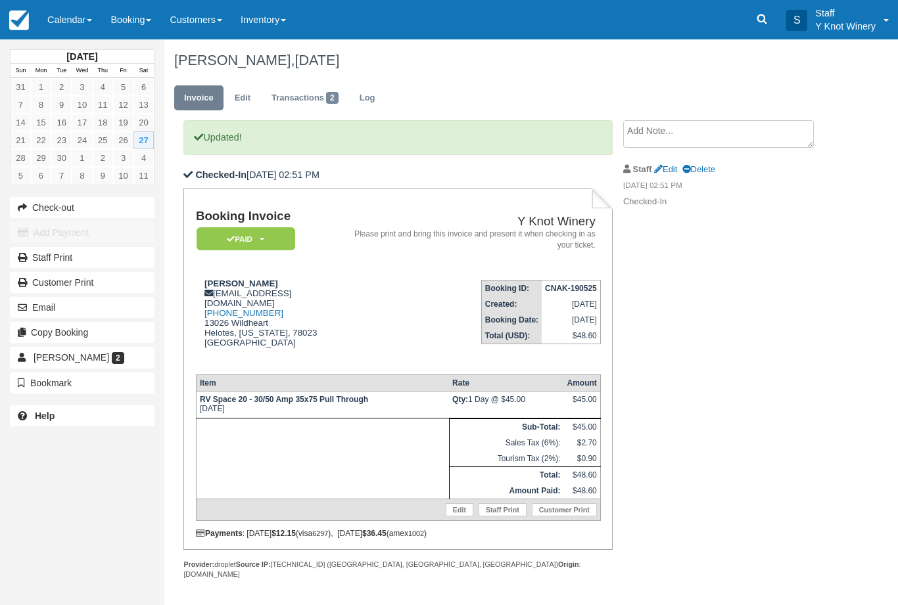
click at [61, 20] on link "Calendar" at bounding box center [69, 19] width 63 height 39
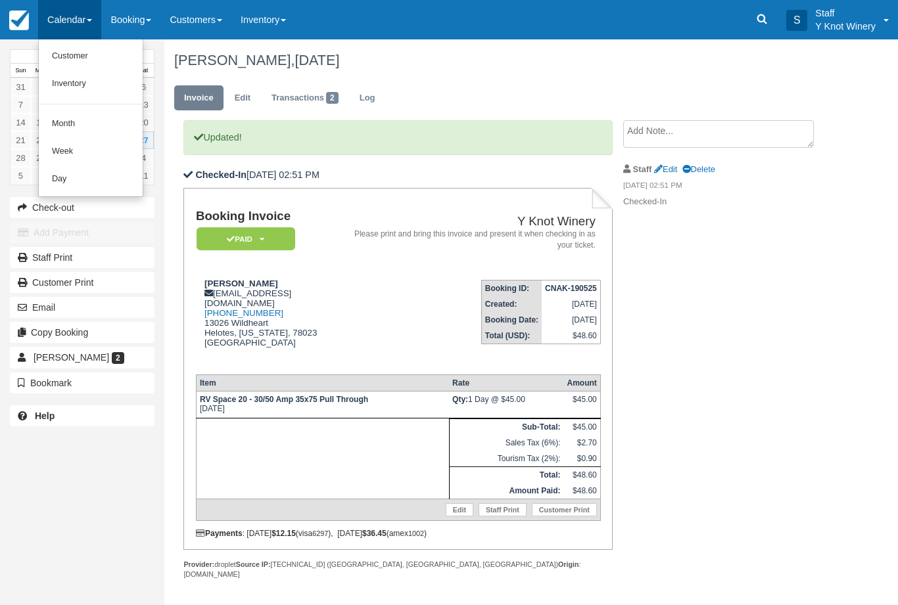
click at [67, 52] on link "Customer" at bounding box center [91, 57] width 104 height 28
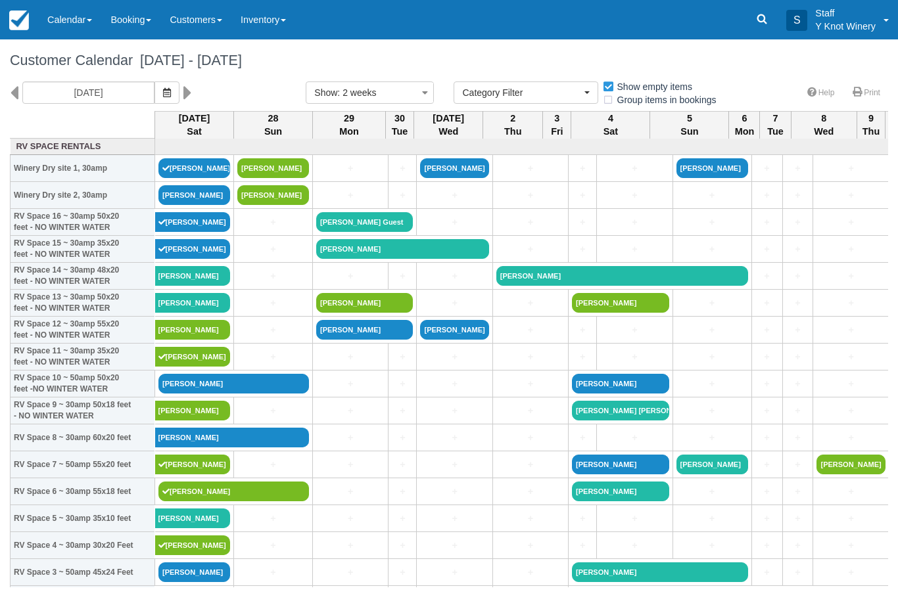
select select
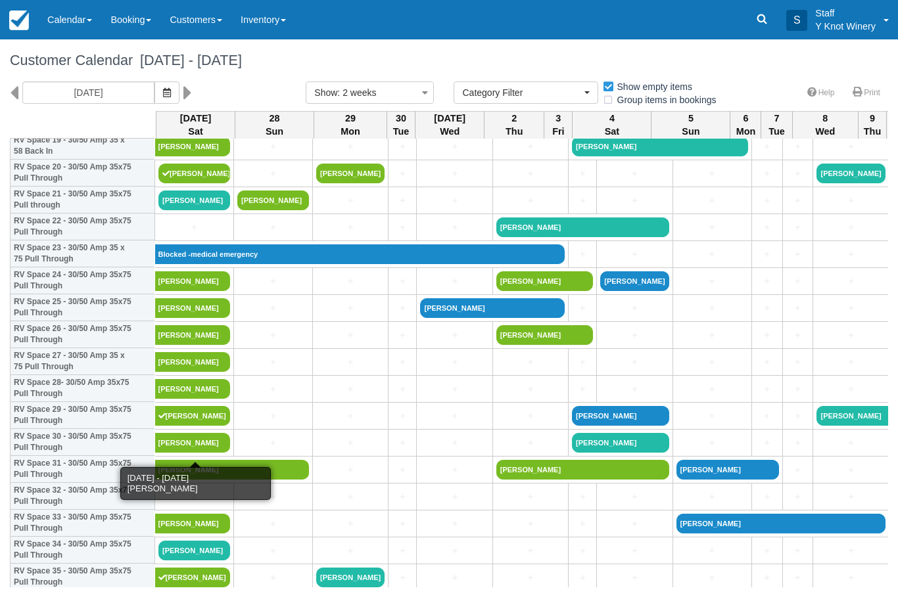
scroll to position [560, 0]
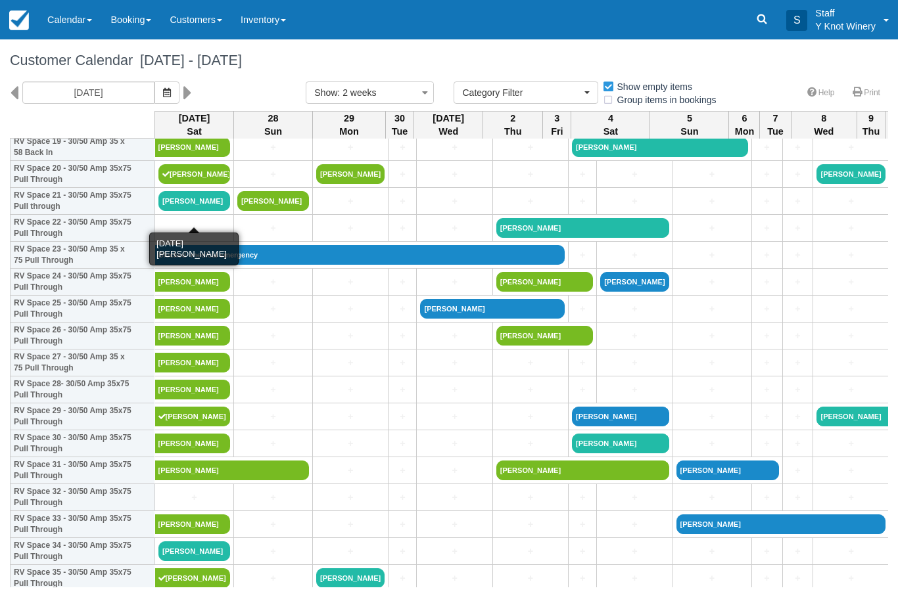
click at [189, 211] on link "[PERSON_NAME]" at bounding box center [194, 201] width 72 height 20
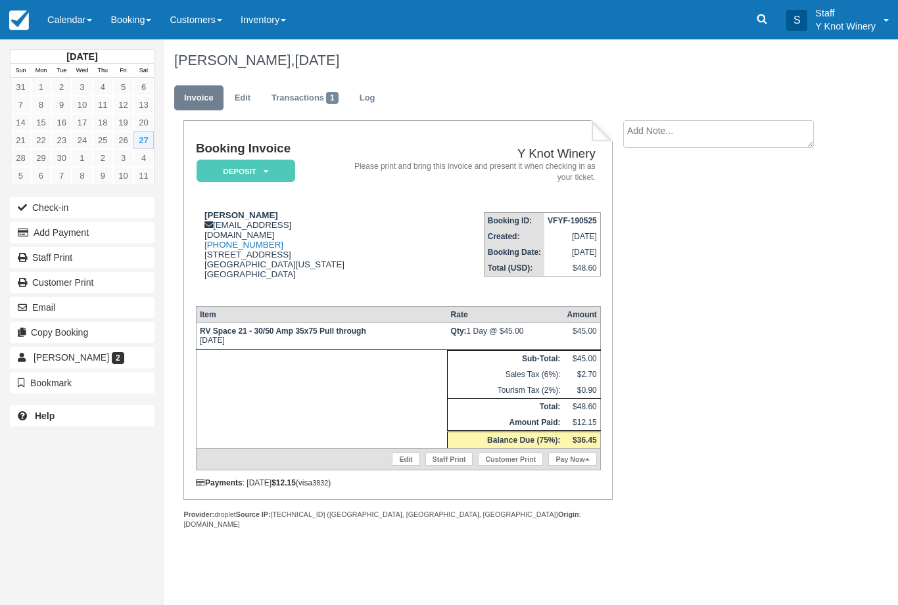
click at [568, 466] on link "Pay Now" at bounding box center [572, 459] width 48 height 13
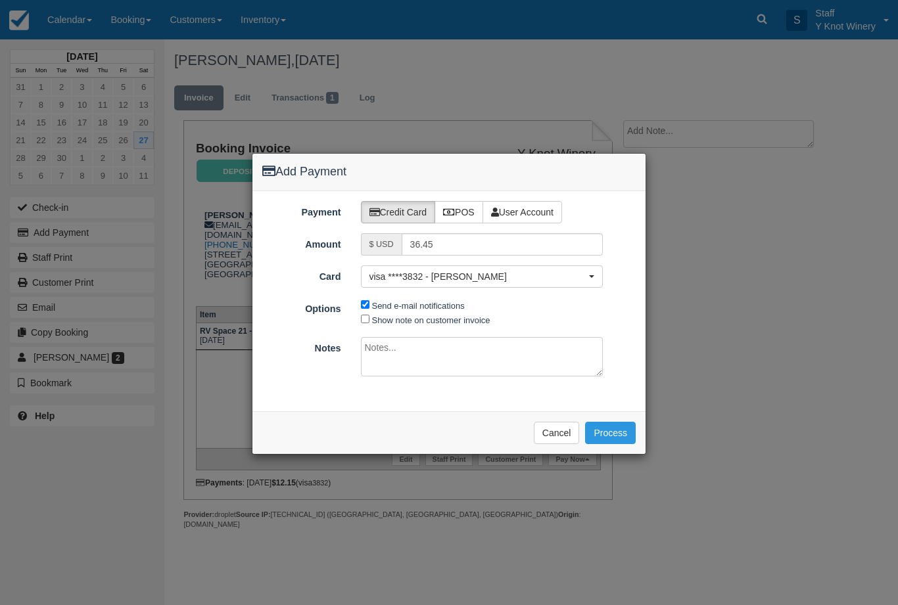
click at [501, 281] on span "visa ****3832 - [PERSON_NAME]" at bounding box center [477, 276] width 217 height 13
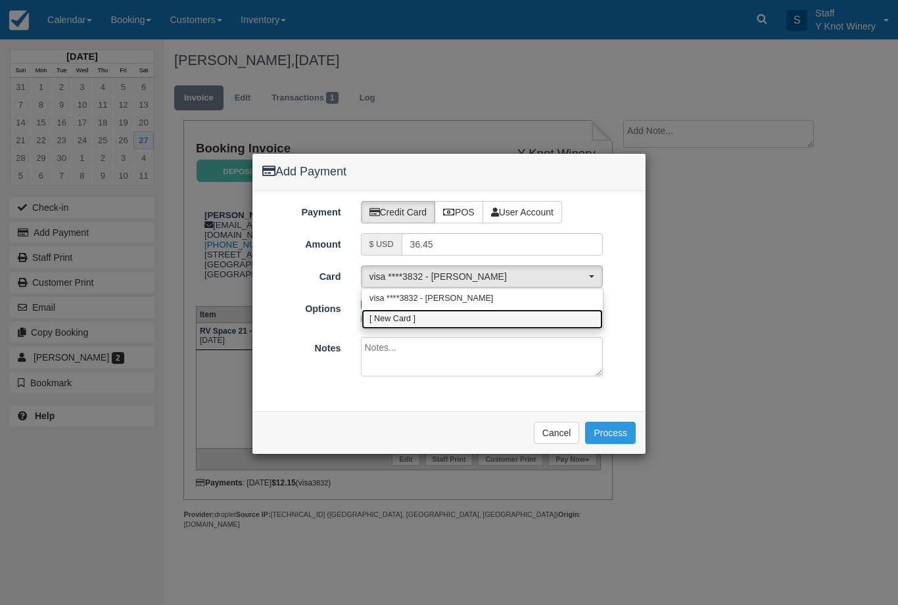
click at [421, 320] on link "[ New Card ]" at bounding box center [481, 319] width 241 height 20
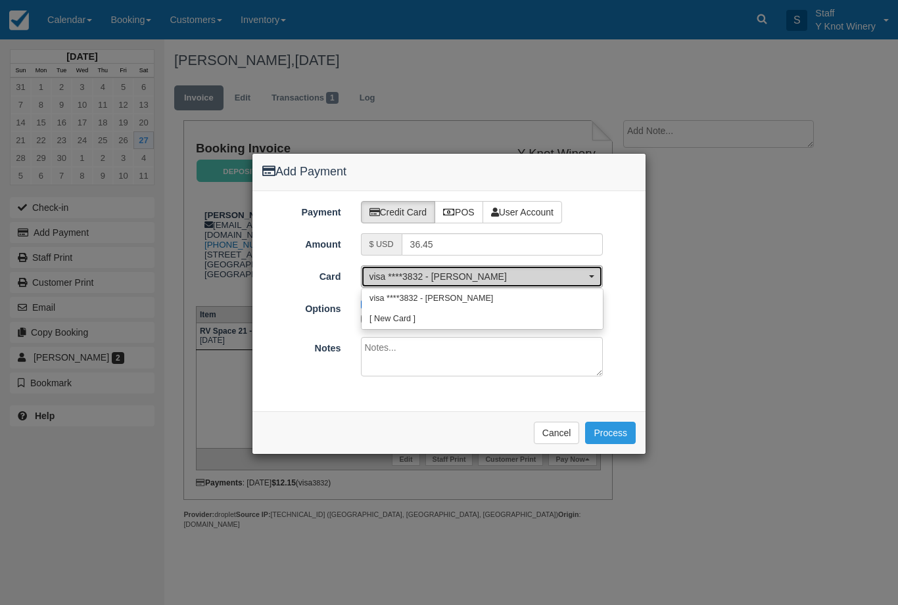
select select "0"
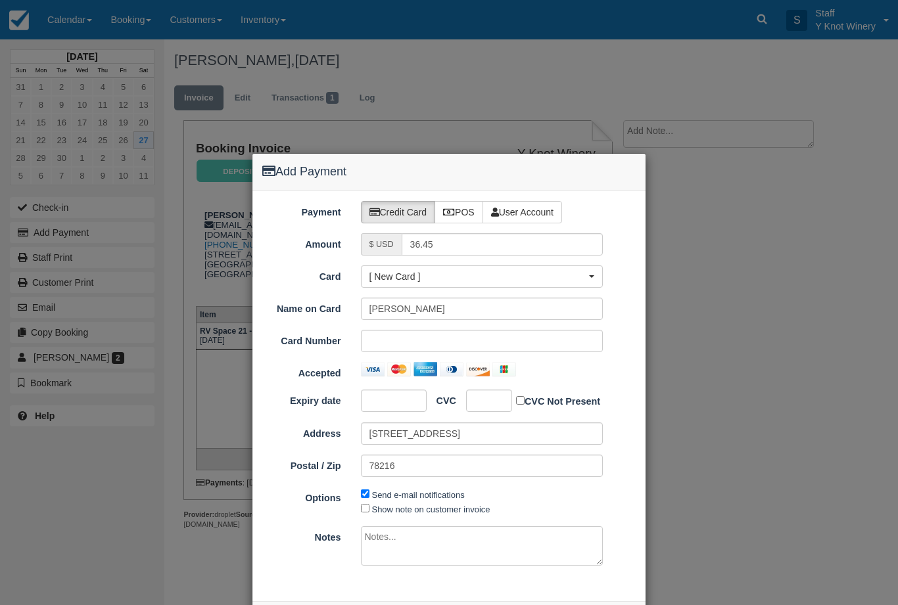
click at [489, 359] on div "Name on Card [PERSON_NAME] Card Number Accepted Expiry date CVC CVC Not Present…" at bounding box center [448, 392] width 373 height 189
click at [367, 507] on input "Show note on customer invoice" at bounding box center [365, 508] width 9 height 9
checkbox input "true"
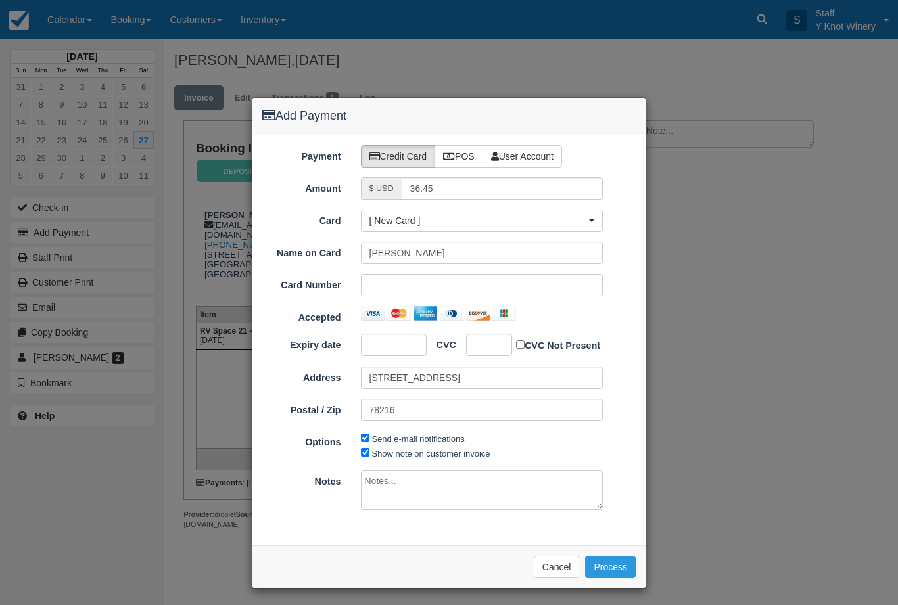
scroll to position [55, 0]
click at [604, 572] on button "Process" at bounding box center [610, 568] width 51 height 22
